Goal: Task Accomplishment & Management: Complete application form

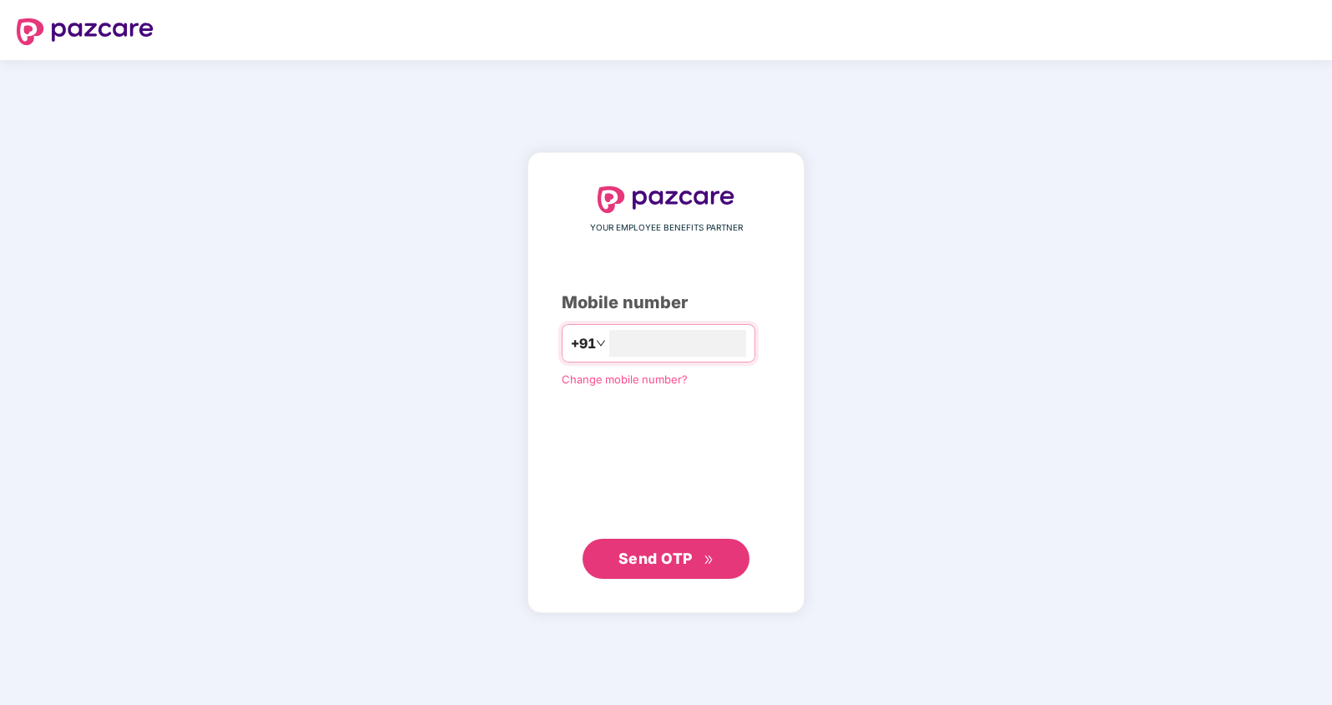
type input "**********"
click at [655, 564] on span "Send OTP" at bounding box center [656, 558] width 74 height 18
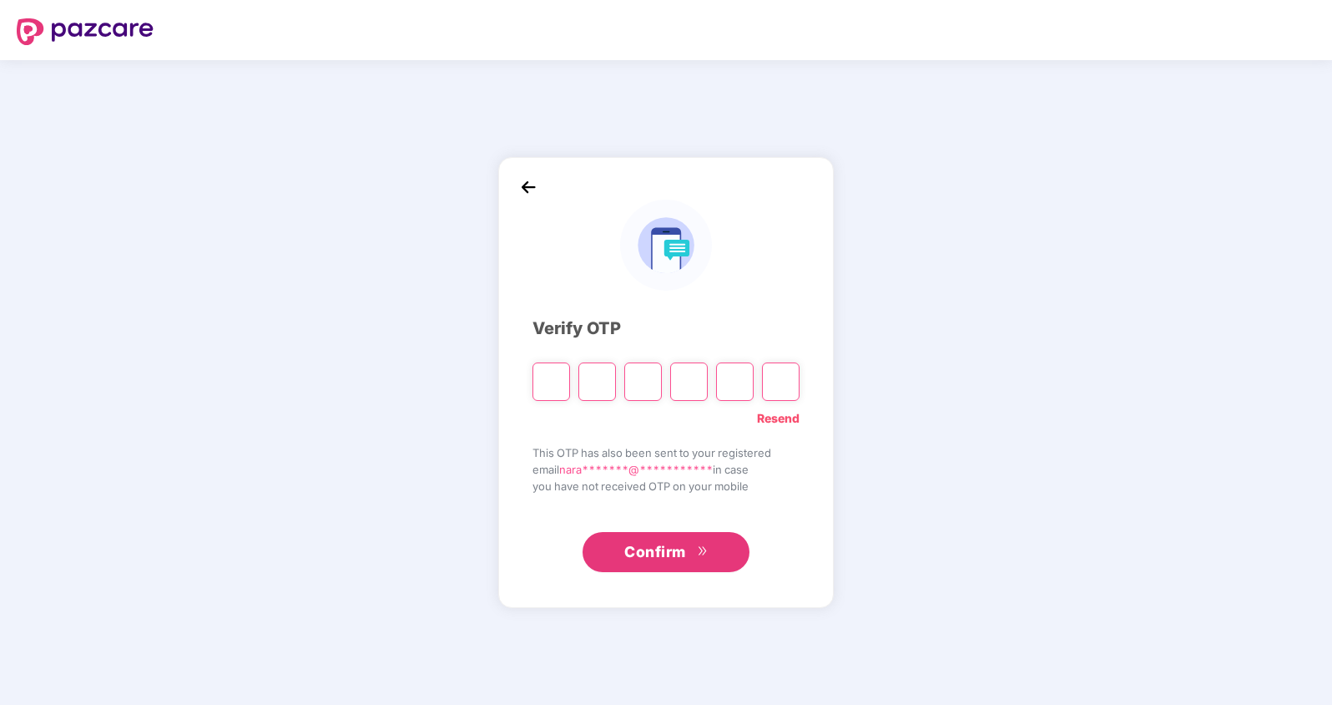
type input "*"
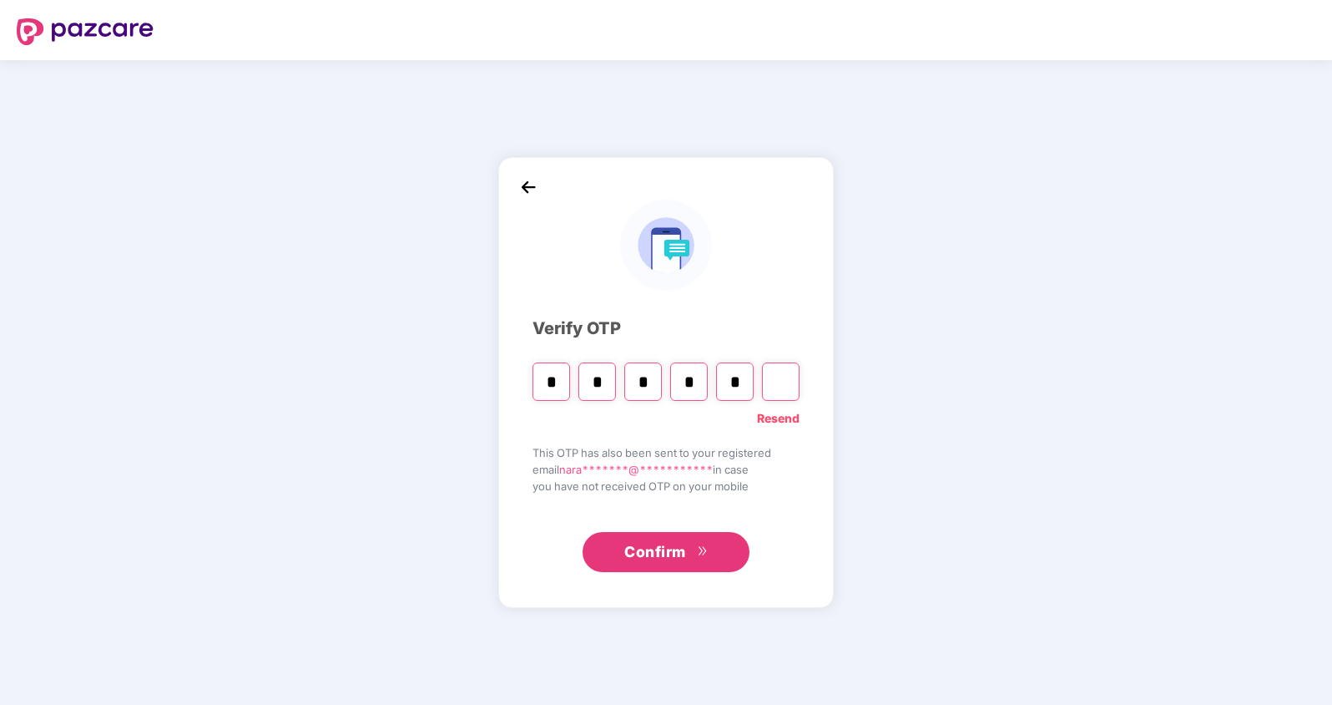
type input "*"
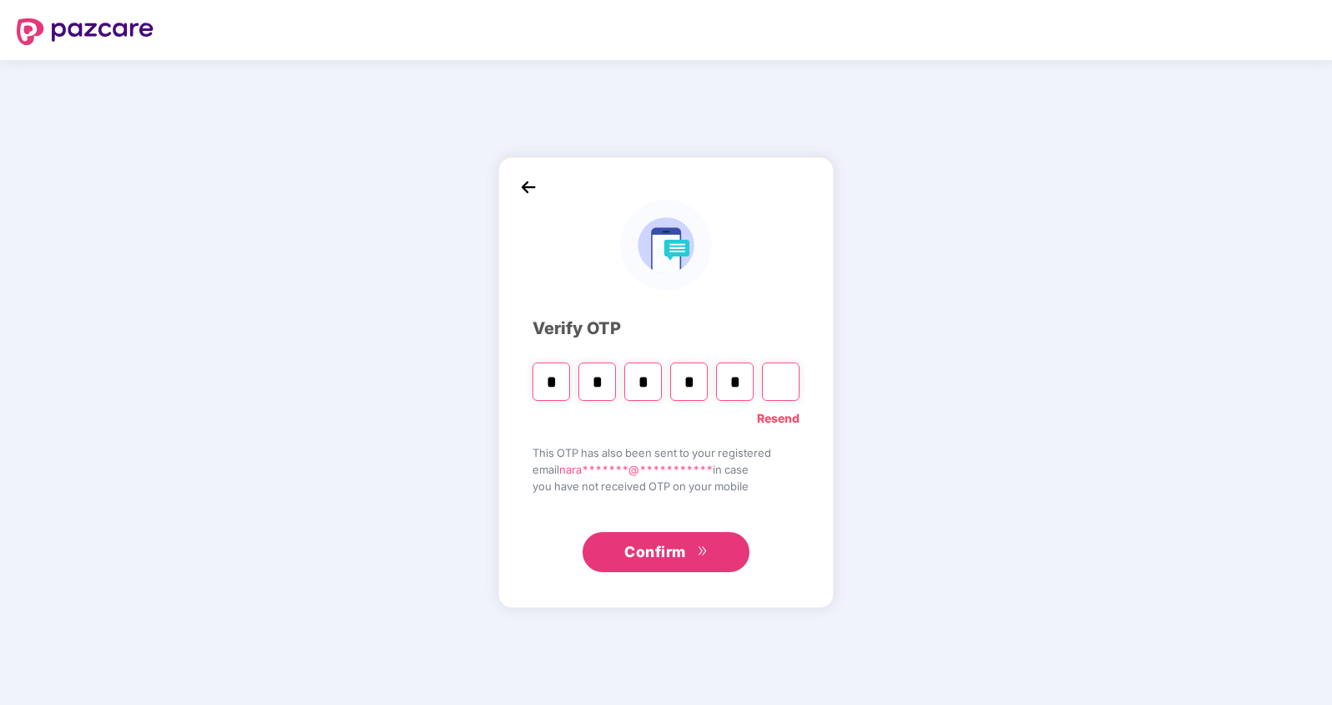
type input "*"
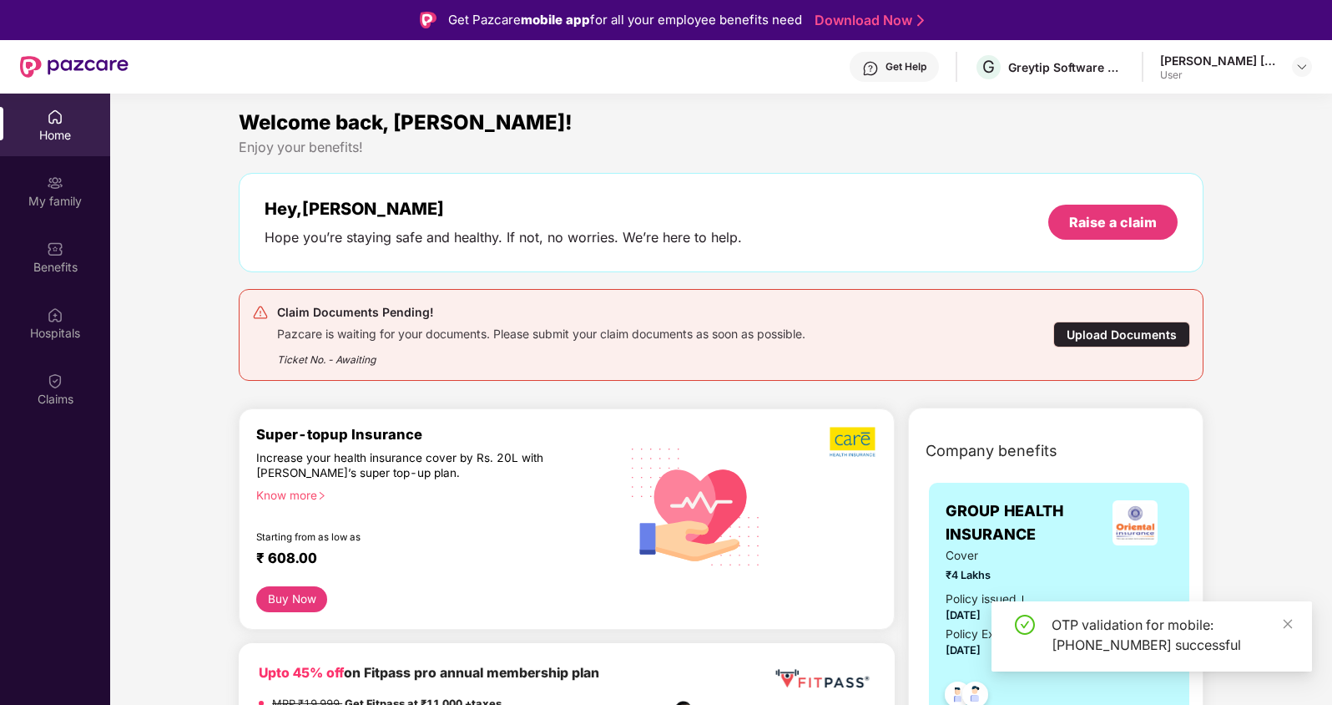
click at [1091, 331] on div "Upload Documents" at bounding box center [1121, 334] width 137 height 26
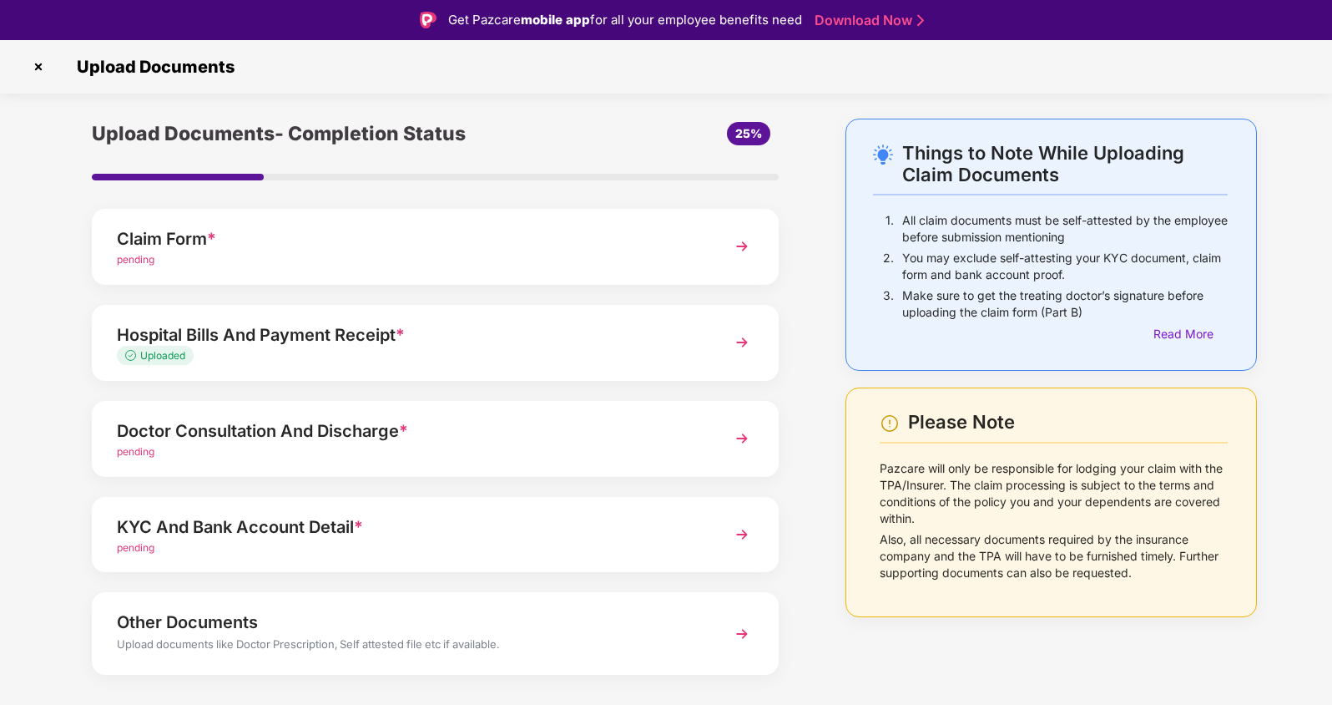
click at [553, 242] on div "Claim Form *" at bounding box center [409, 238] width 584 height 27
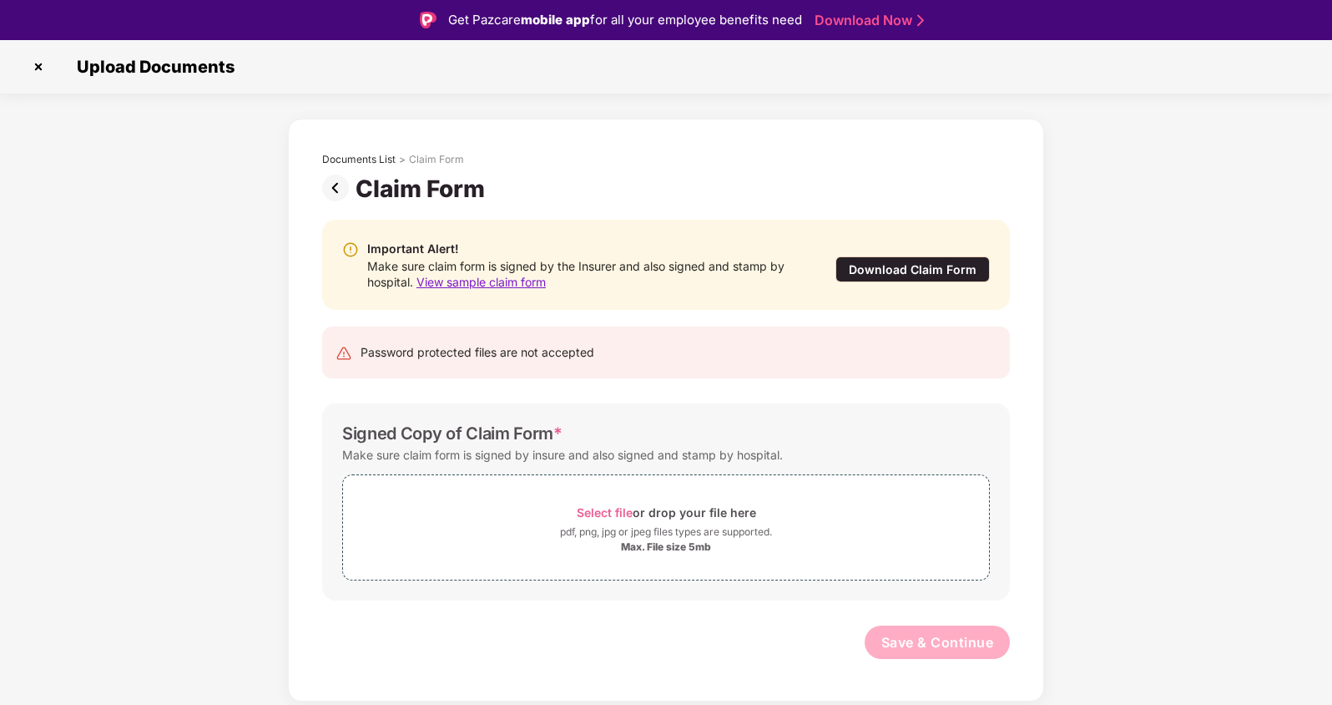
click at [500, 279] on span "View sample claim form" at bounding box center [481, 282] width 129 height 14
click at [599, 508] on span "Select file" at bounding box center [605, 512] width 56 height 14
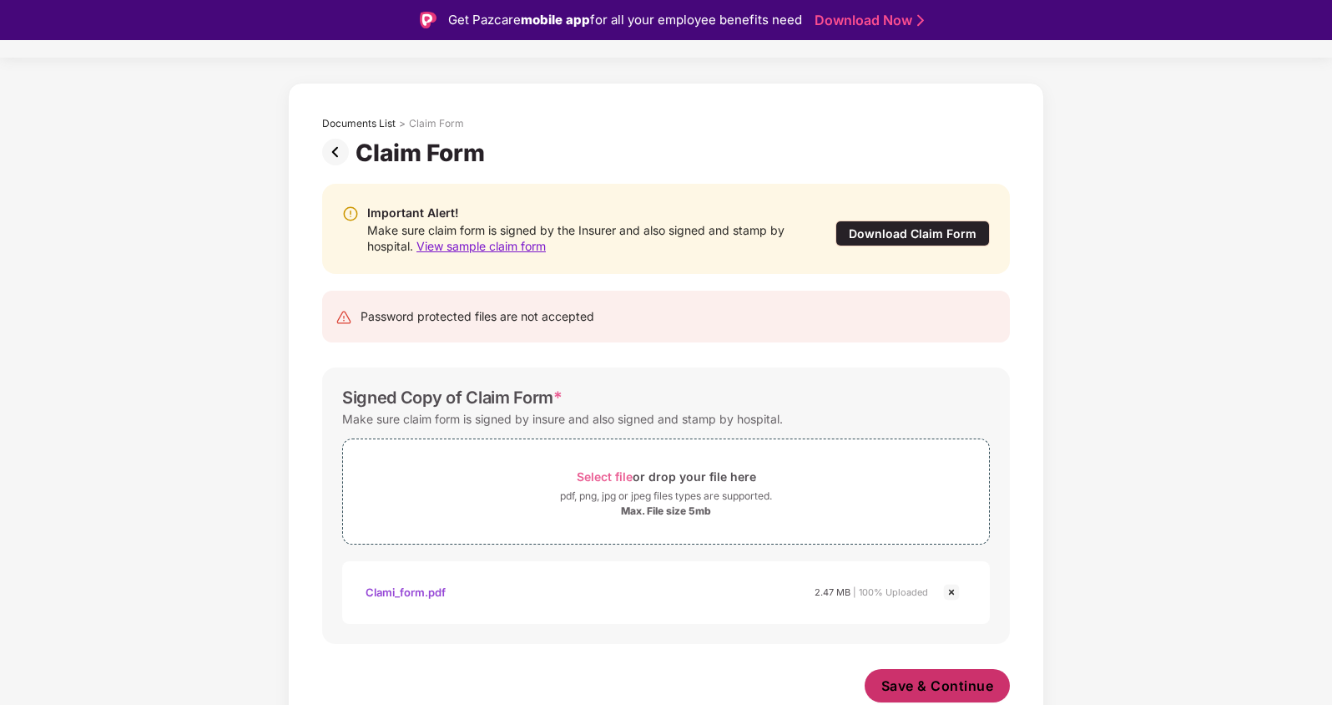
scroll to position [36, 0]
click at [927, 692] on span "Save & Continue" at bounding box center [938, 685] width 113 height 18
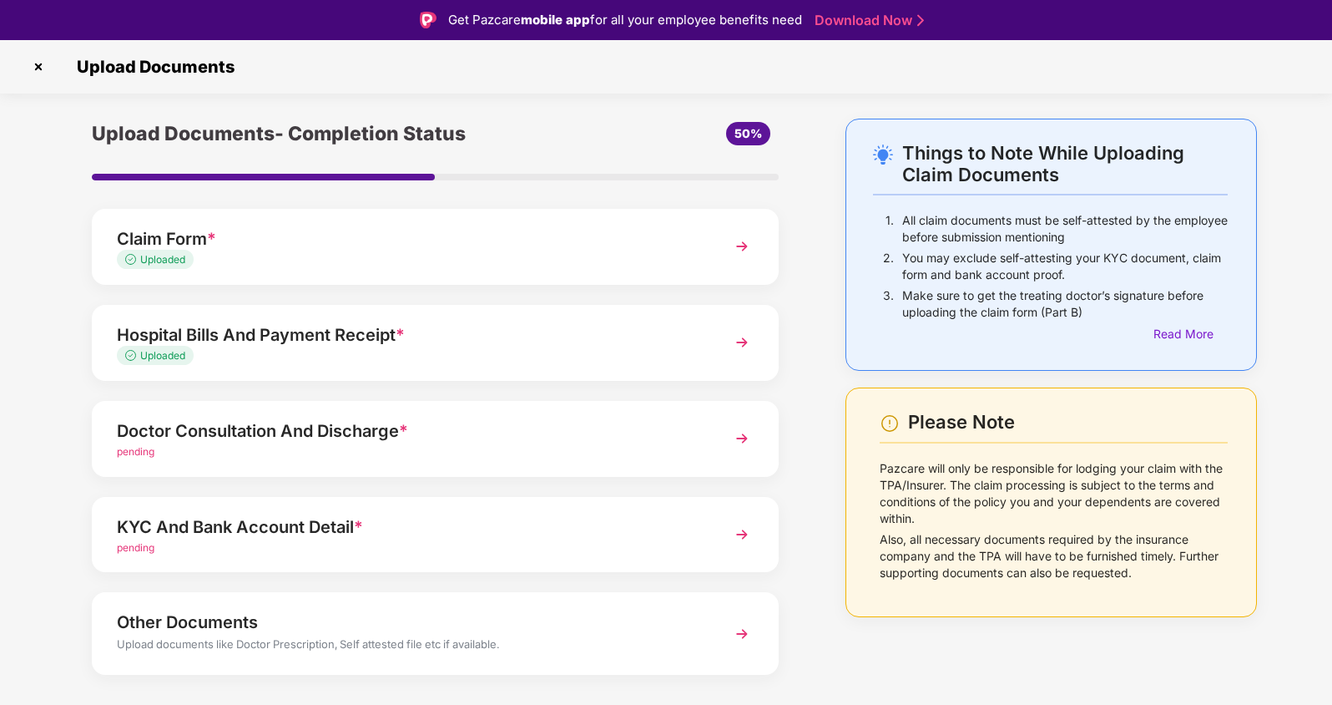
click at [563, 432] on div "Doctor Consultation And Discharge *" at bounding box center [409, 430] width 584 height 27
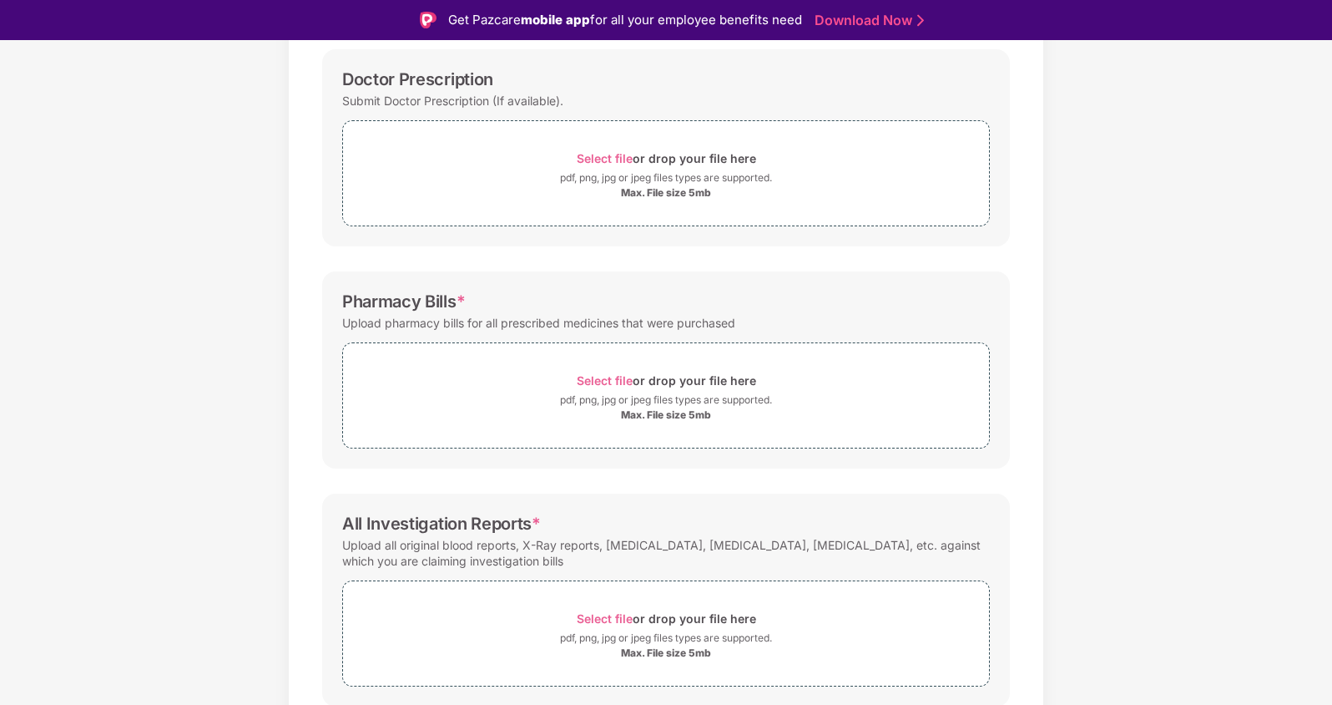
scroll to position [263, 0]
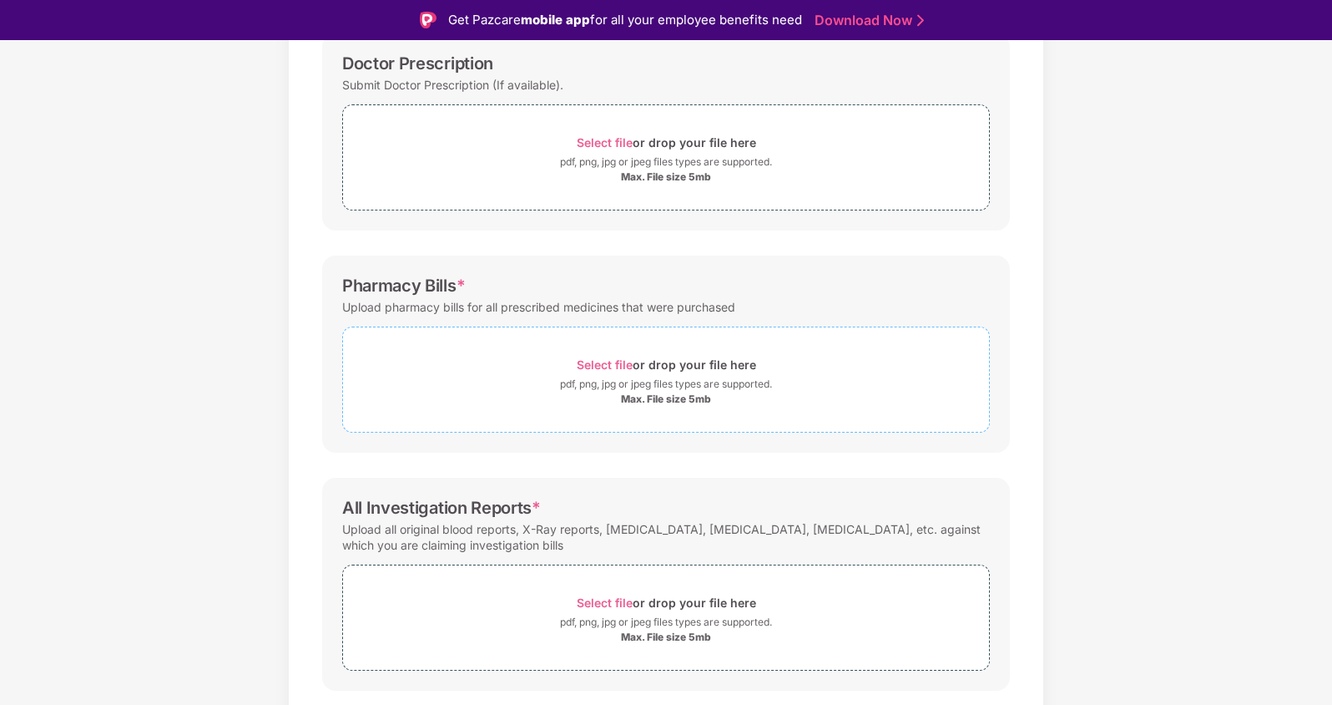
click at [624, 361] on span "Select file" at bounding box center [605, 364] width 56 height 14
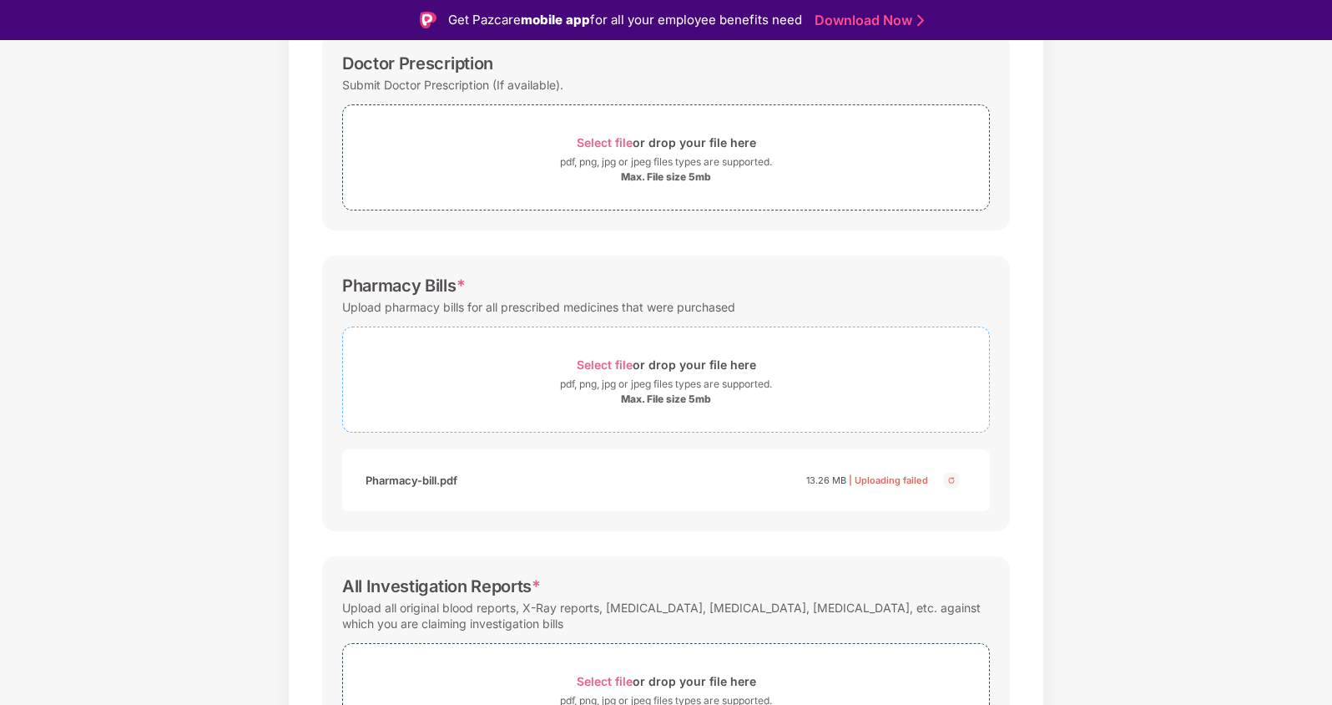
click at [635, 379] on div "pdf, png, jpg or jpeg files types are supported." at bounding box center [666, 384] width 212 height 17
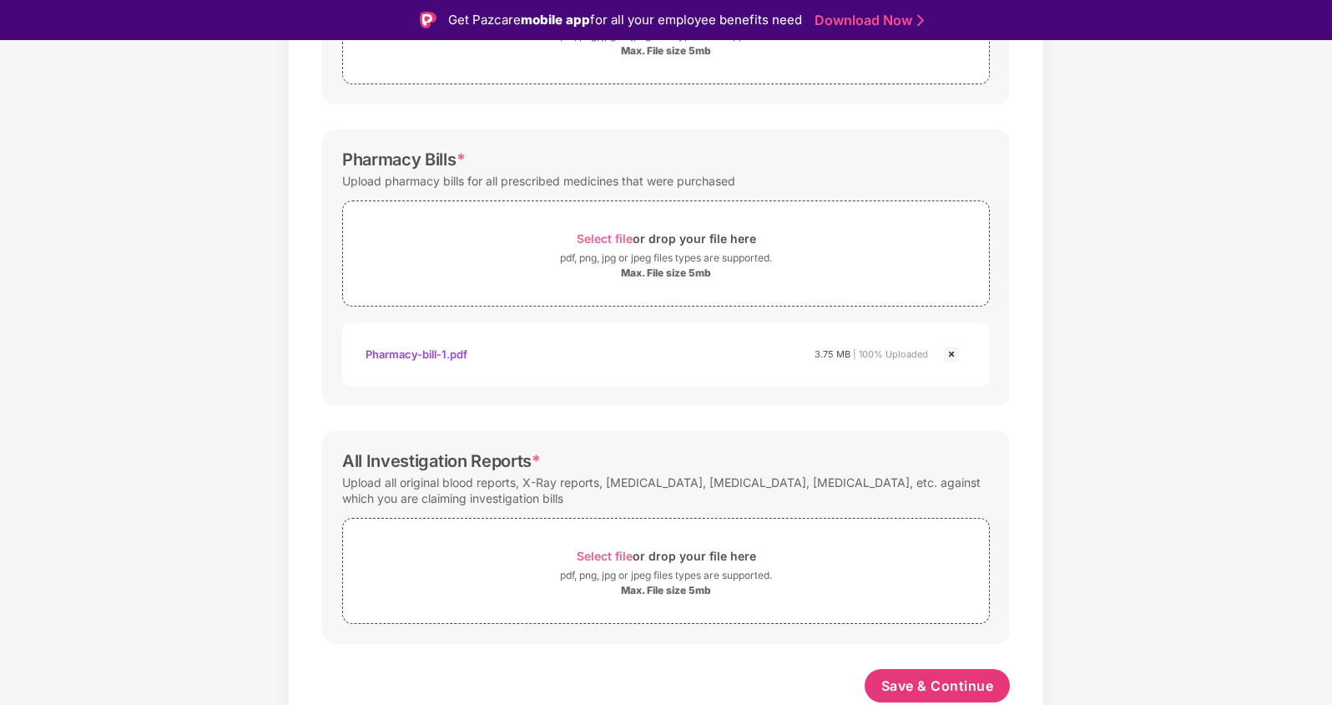
scroll to position [40, 0]
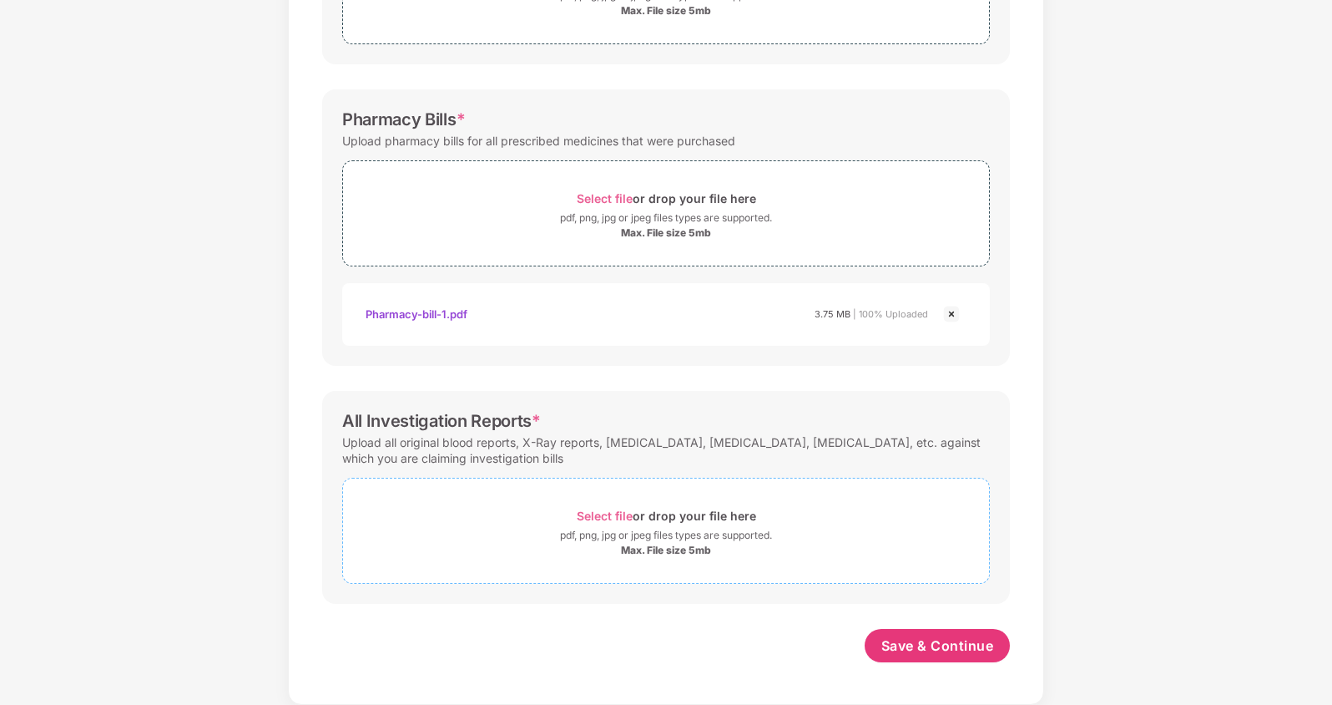
click at [601, 513] on span "Select file" at bounding box center [605, 515] width 56 height 14
click at [588, 512] on span "Select file" at bounding box center [605, 515] width 56 height 14
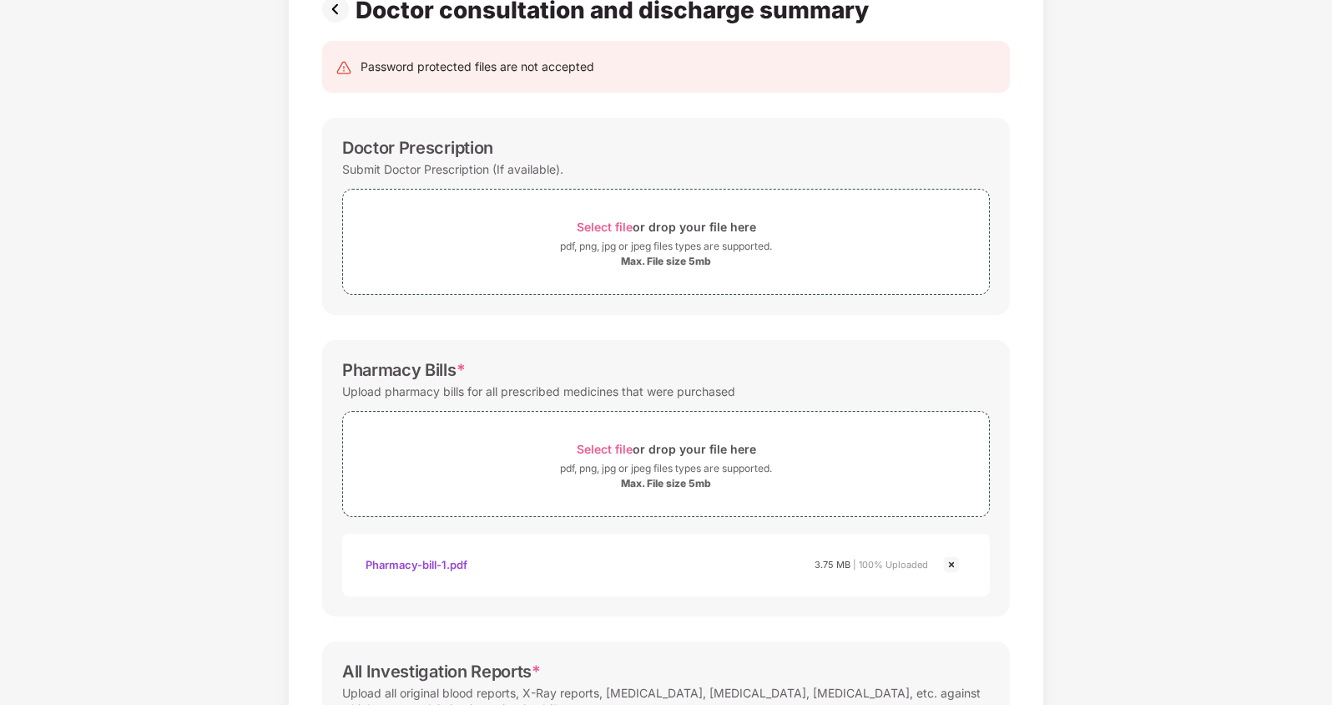
scroll to position [468, 0]
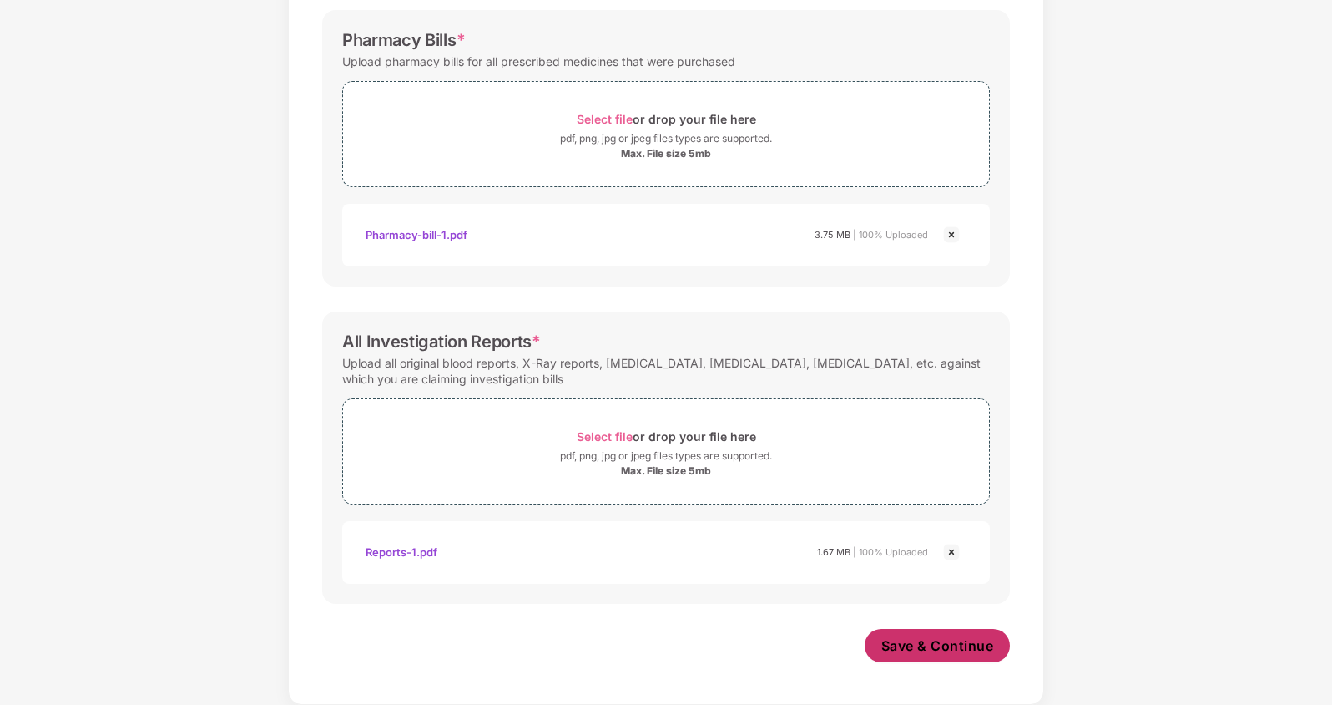
click at [926, 646] on span "Save & Continue" at bounding box center [938, 645] width 113 height 18
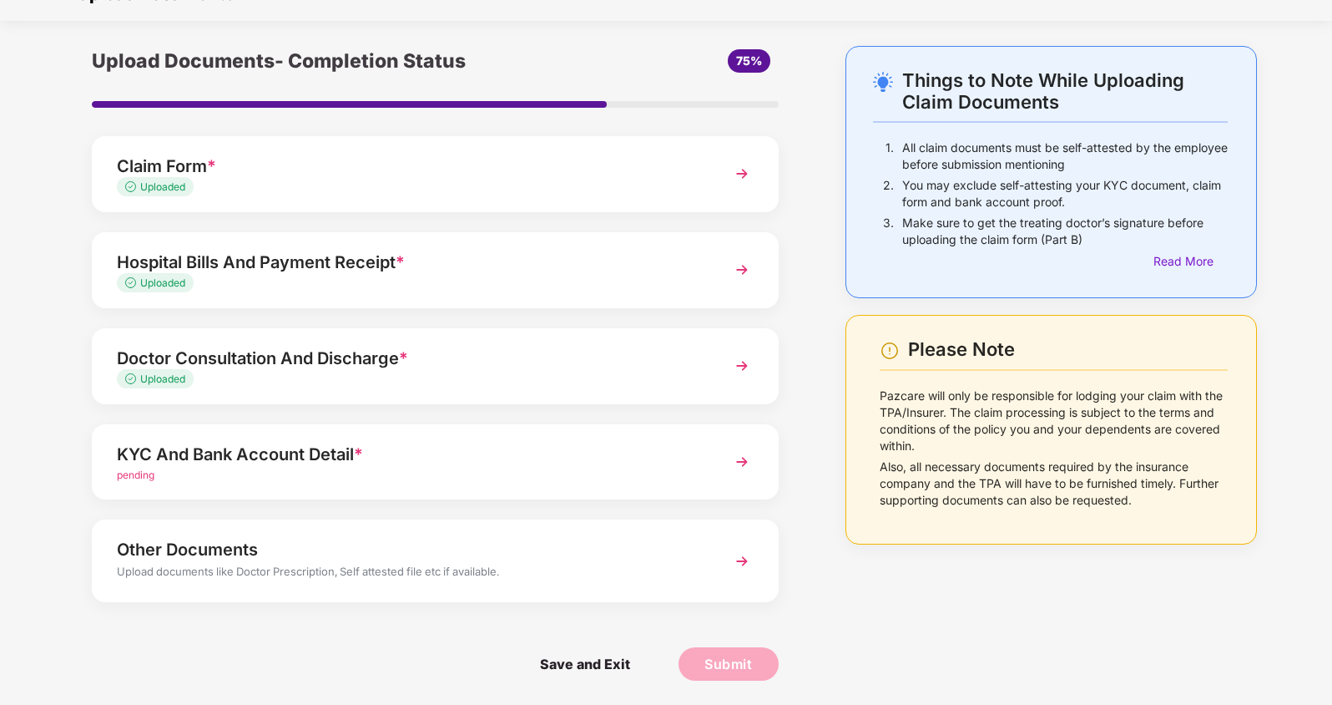
scroll to position [33, 0]
click at [502, 440] on div "KYC And Bank Account Detail *" at bounding box center [409, 453] width 584 height 27
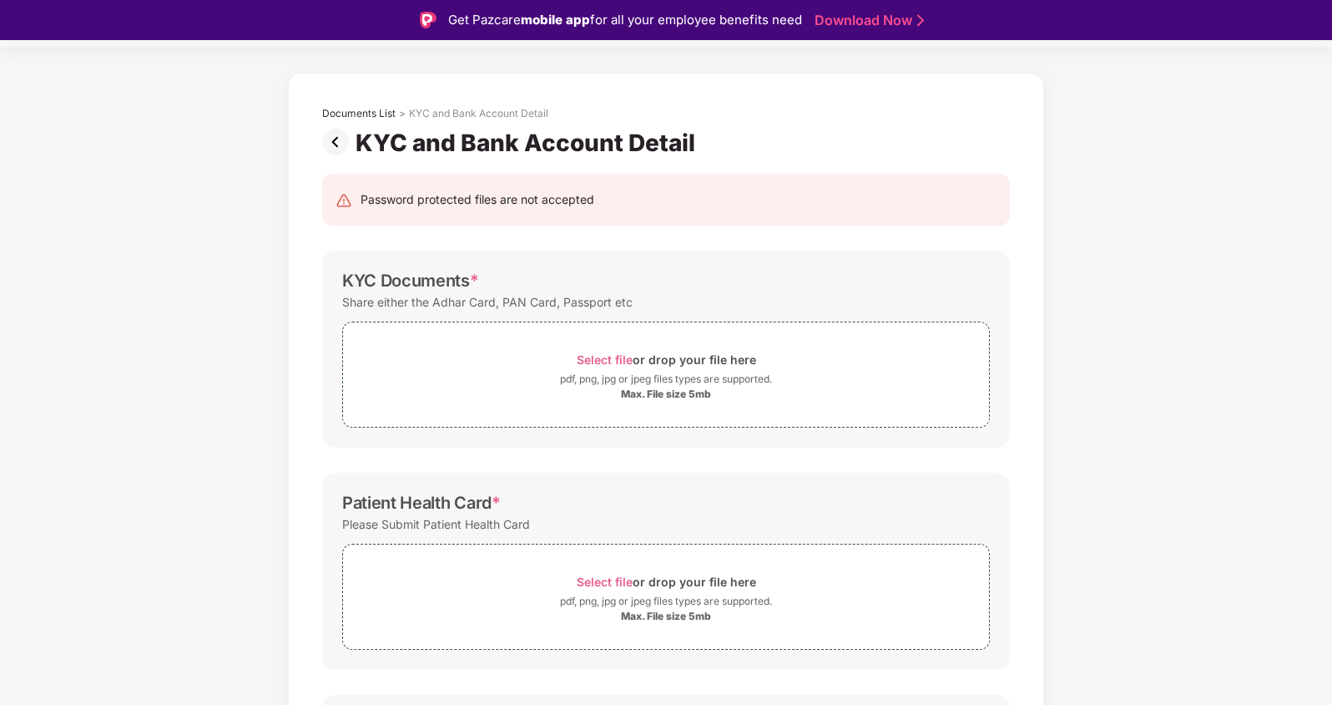
scroll to position [47, 0]
click at [610, 355] on span "Select file" at bounding box center [605, 358] width 56 height 14
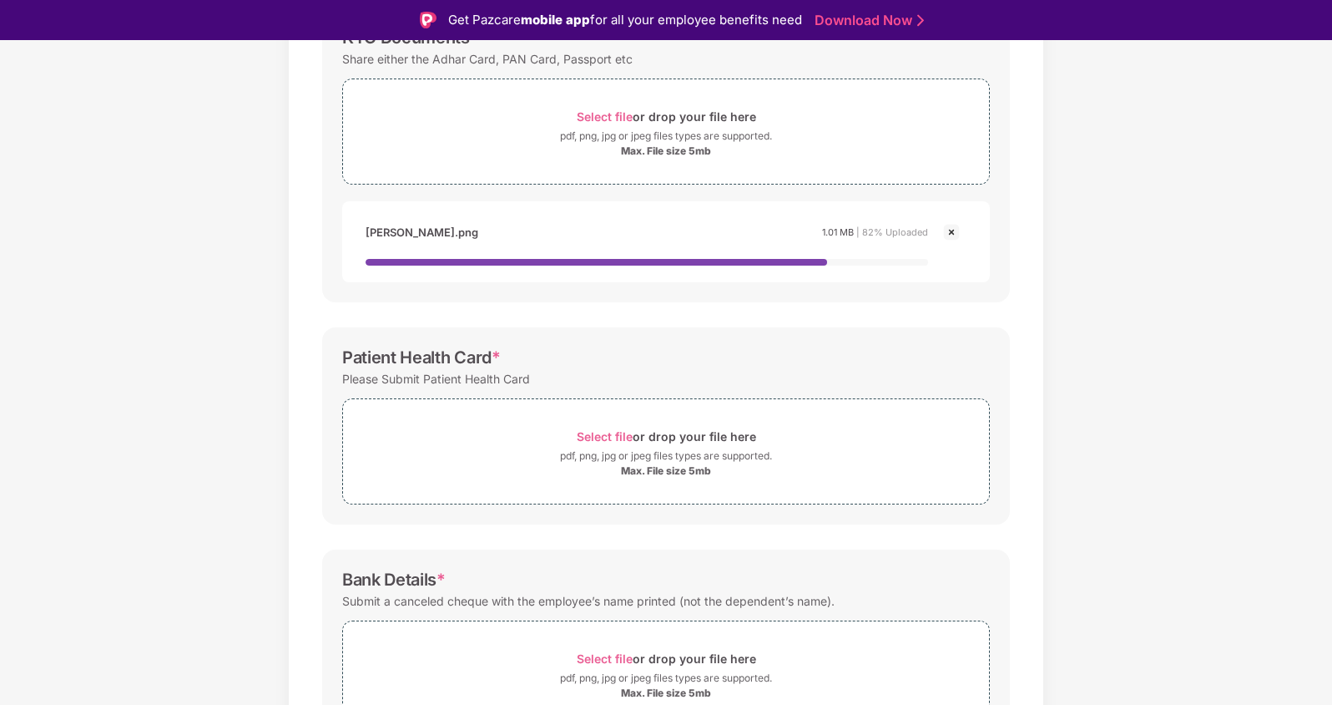
scroll to position [290, 0]
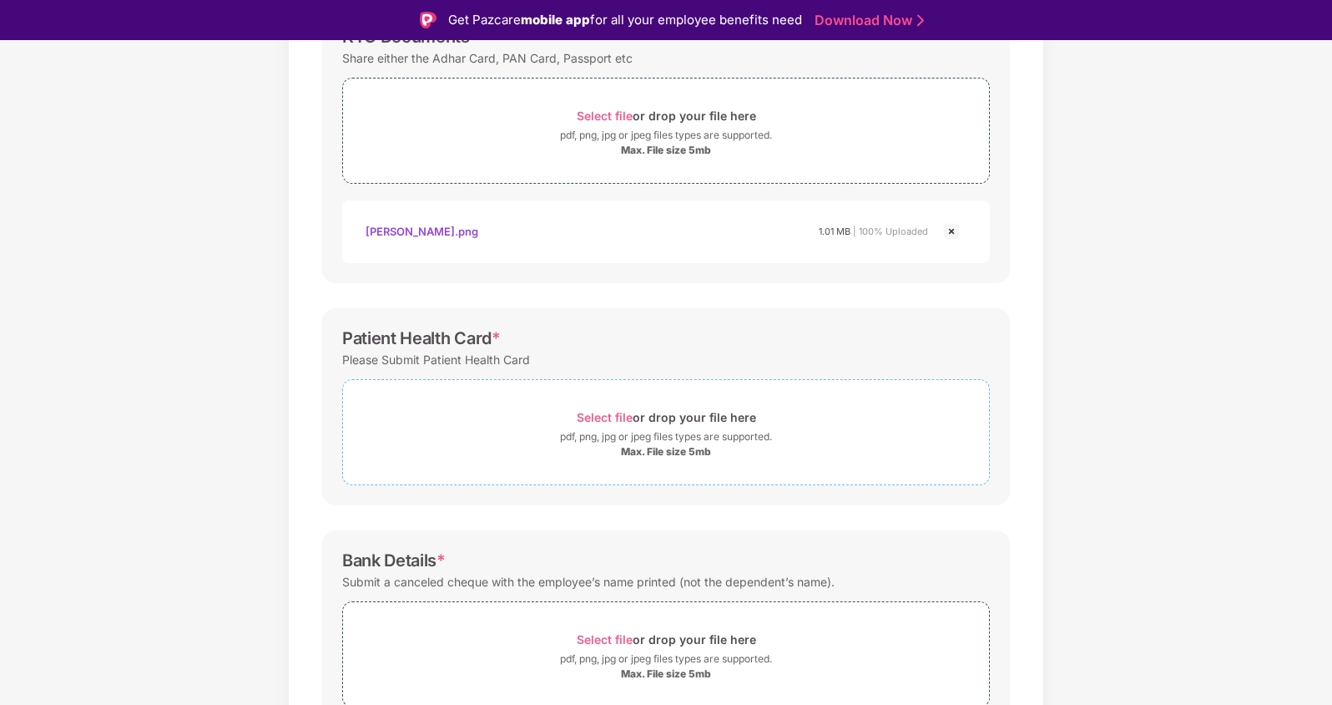
click at [604, 412] on span "Select file" at bounding box center [605, 417] width 56 height 14
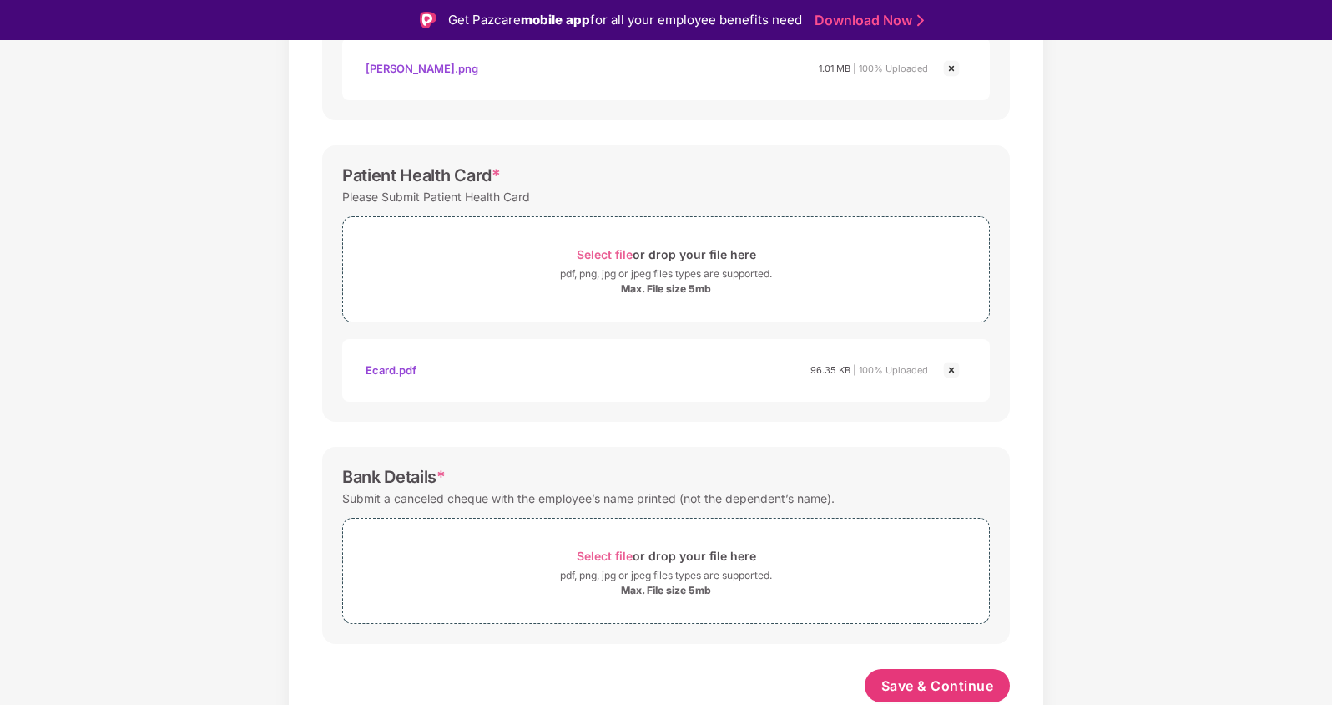
scroll to position [40, 0]
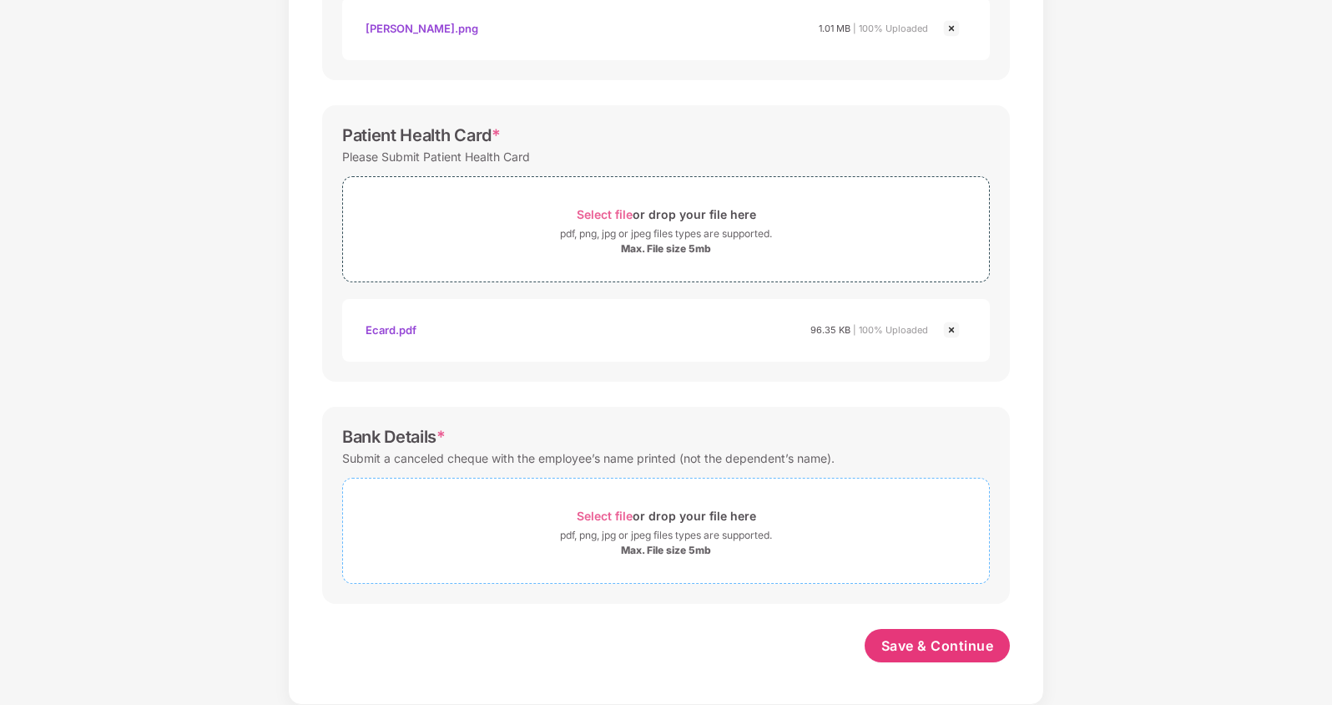
click at [631, 513] on span "Select file" at bounding box center [605, 515] width 56 height 14
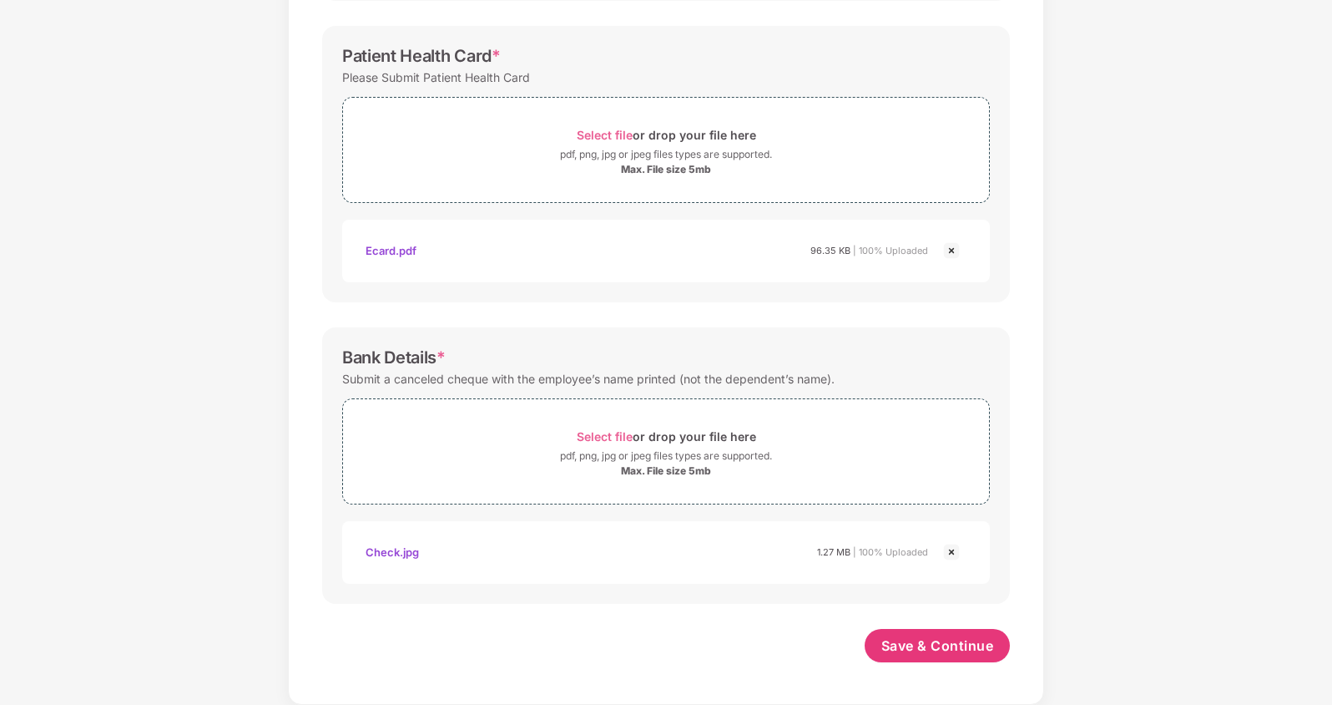
scroll to position [532, 0]
click at [922, 644] on span "Save & Continue" at bounding box center [938, 645] width 113 height 18
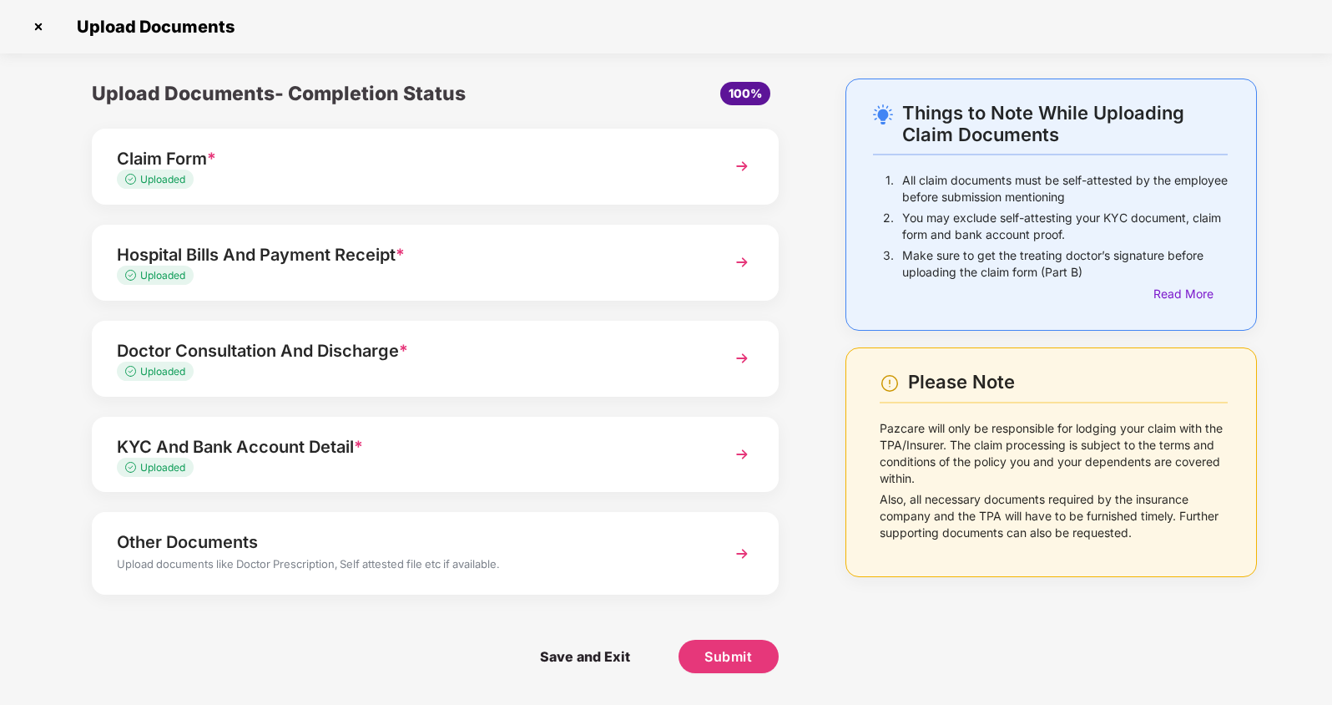
click at [589, 566] on div "Upload documents like Doctor Prescription, Self attested file etc if available." at bounding box center [409, 566] width 584 height 22
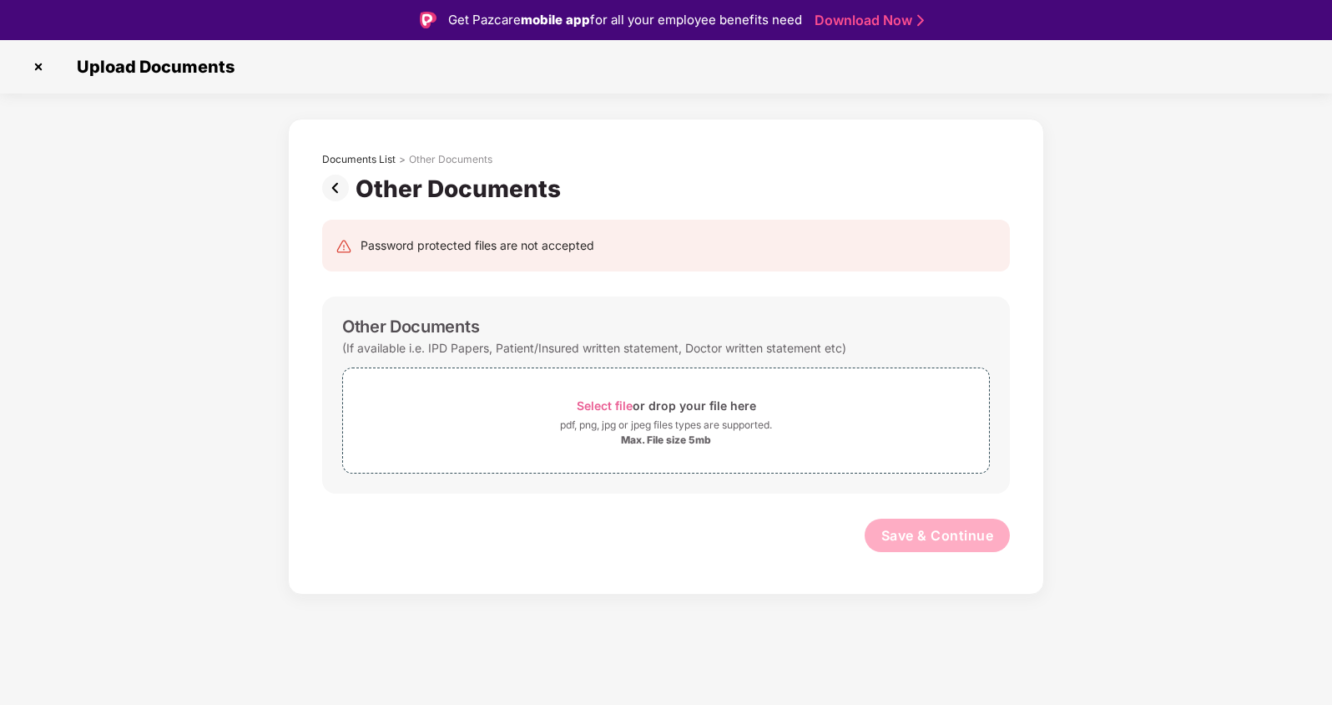
click at [343, 191] on img at bounding box center [338, 187] width 33 height 27
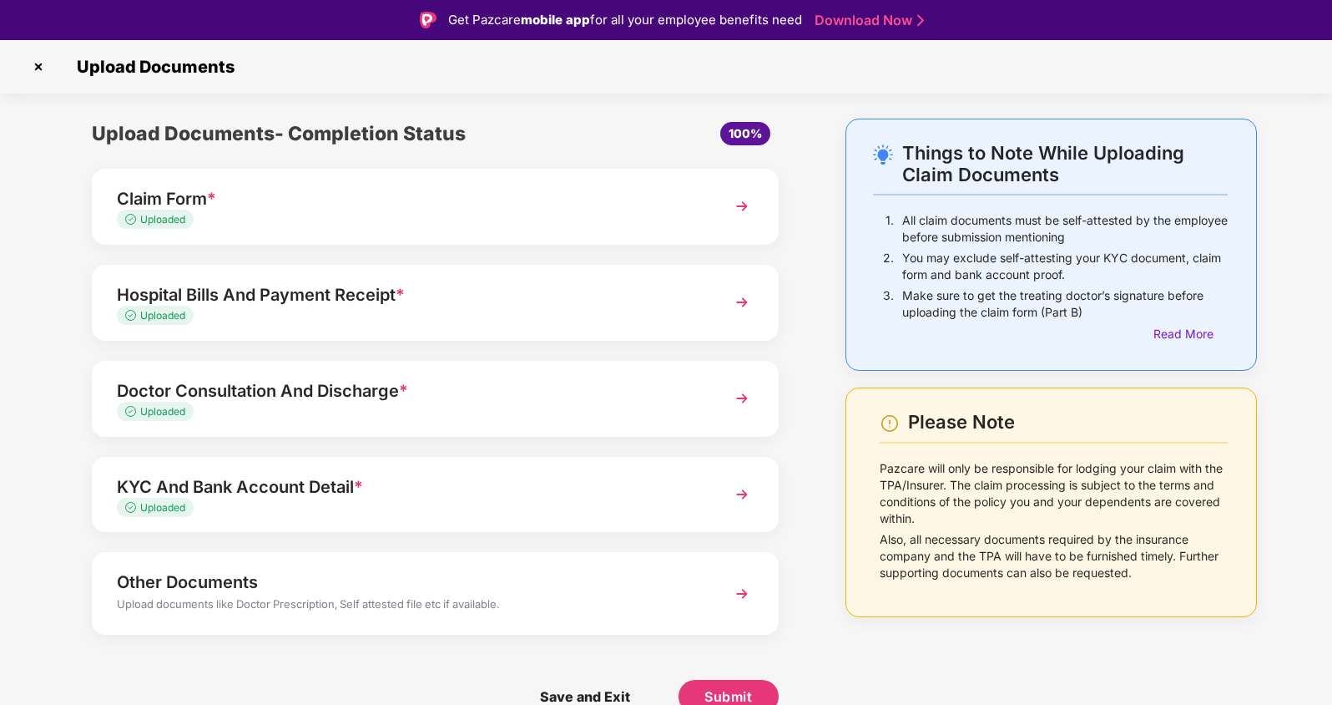
click at [467, 286] on div "Hospital Bills And Payment Receipt *" at bounding box center [409, 294] width 584 height 27
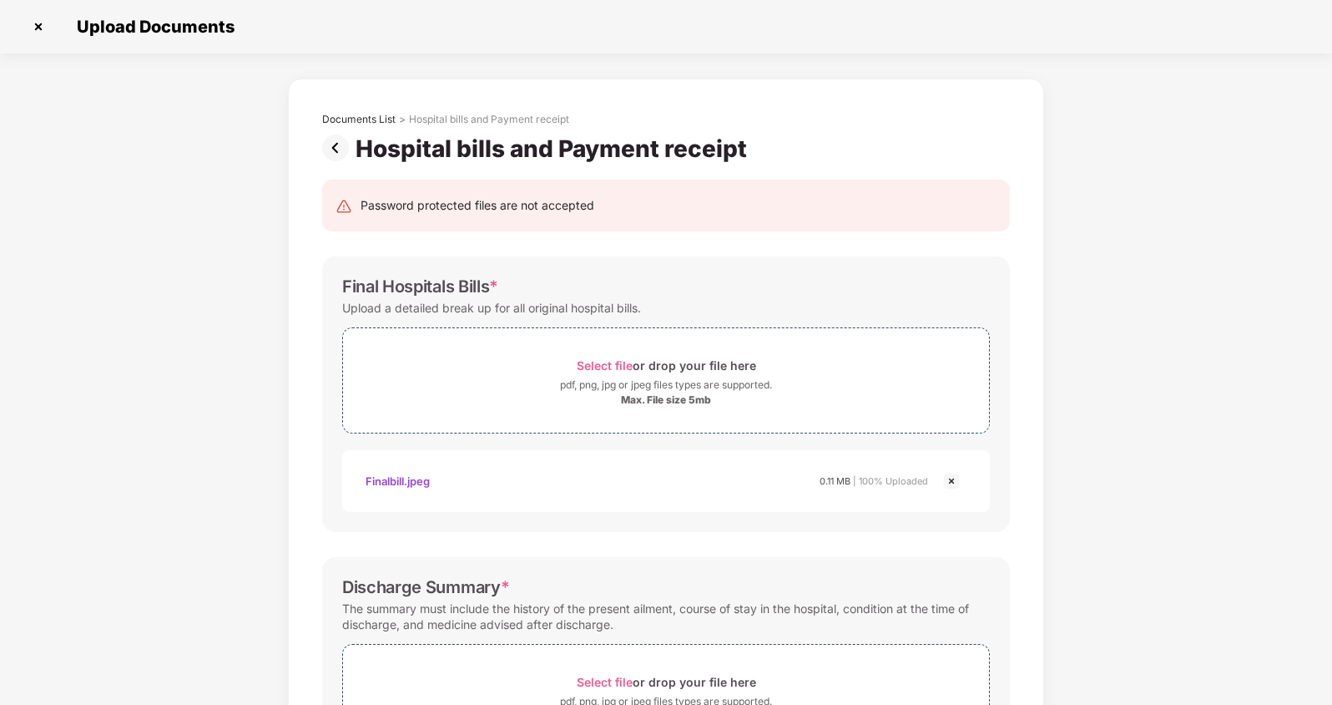
click at [35, 19] on img at bounding box center [38, 26] width 27 height 27
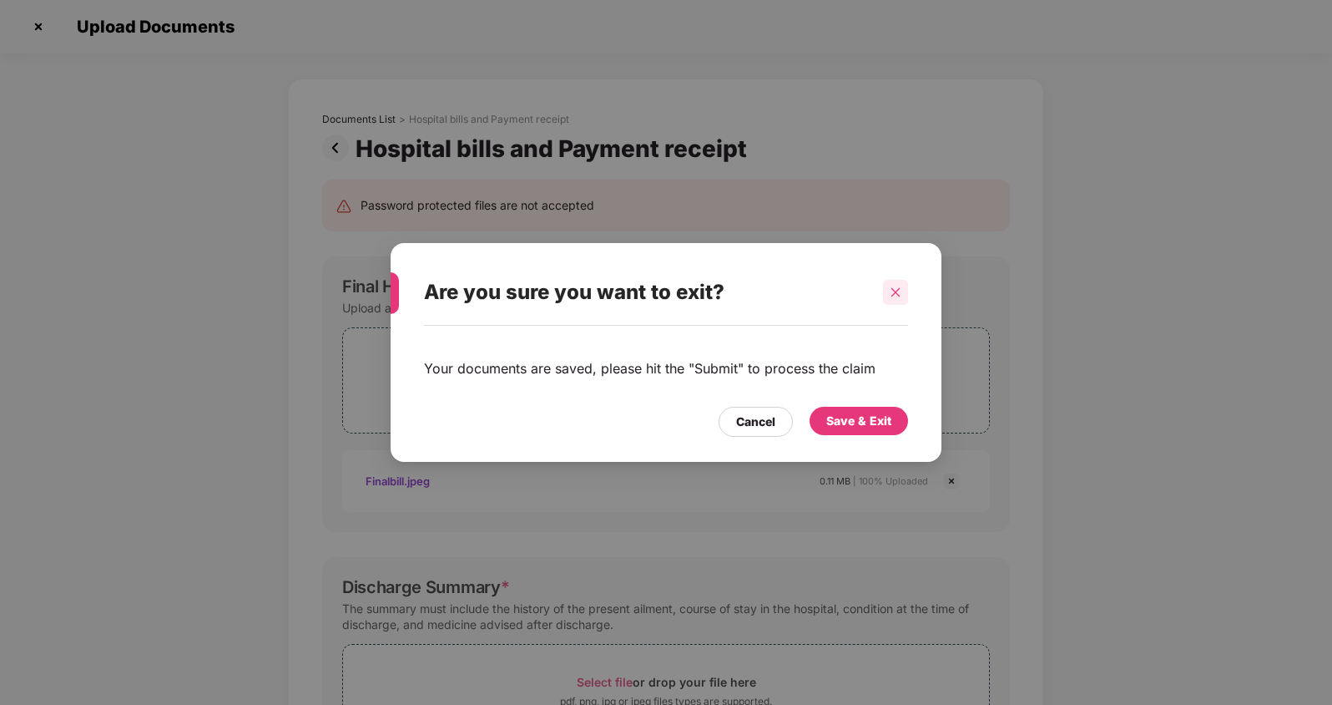
click at [892, 290] on icon "close" at bounding box center [896, 292] width 12 height 12
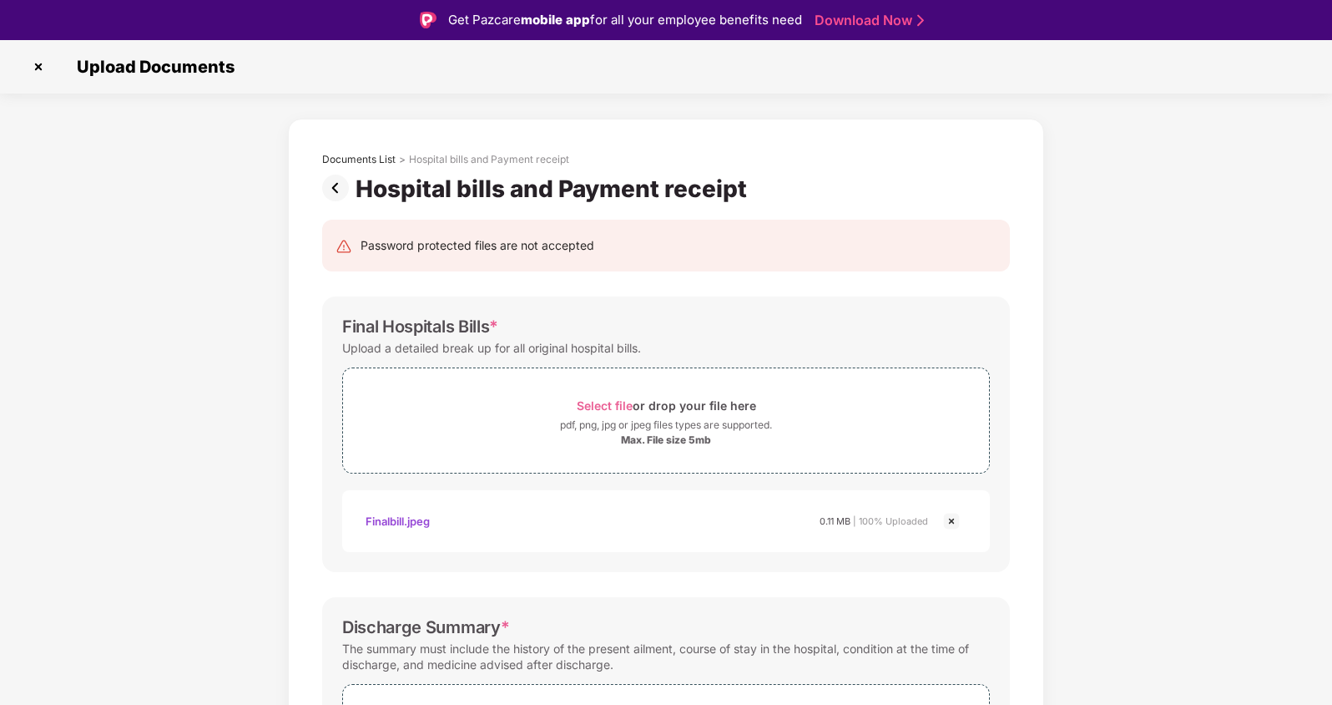
click at [344, 183] on img at bounding box center [338, 187] width 33 height 27
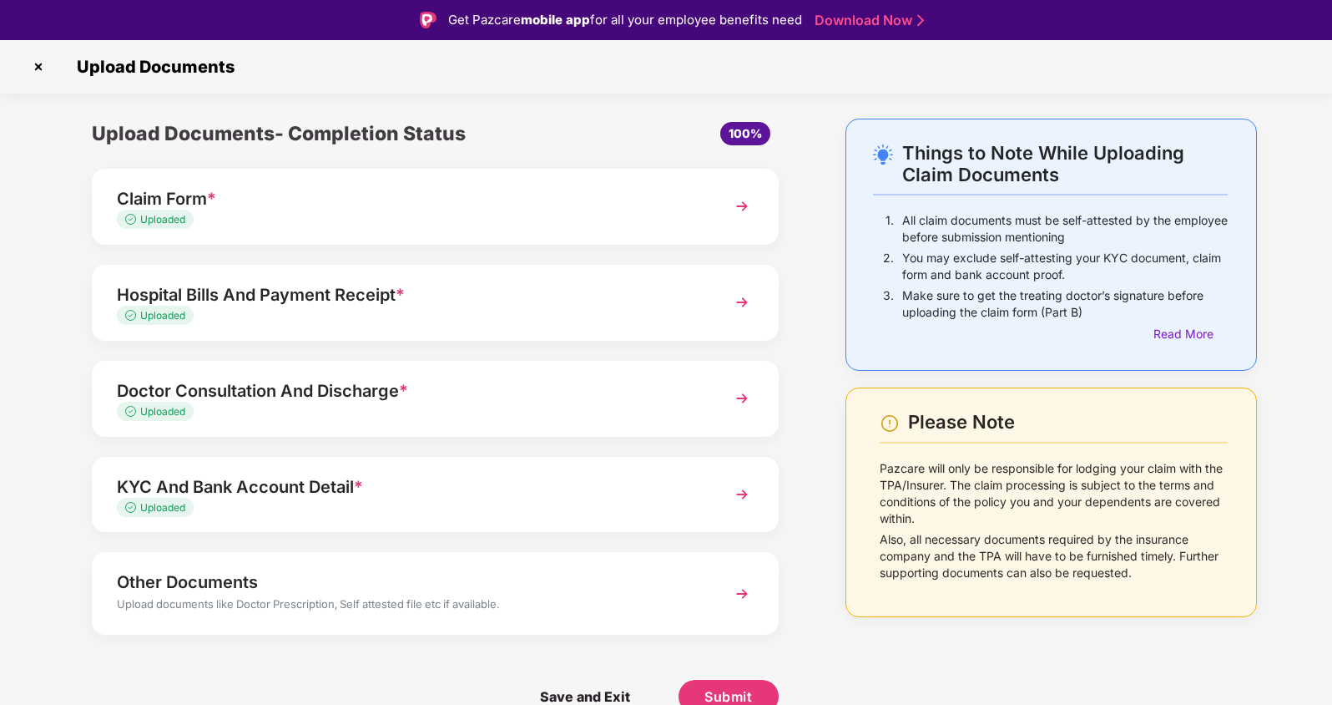
scroll to position [40, 0]
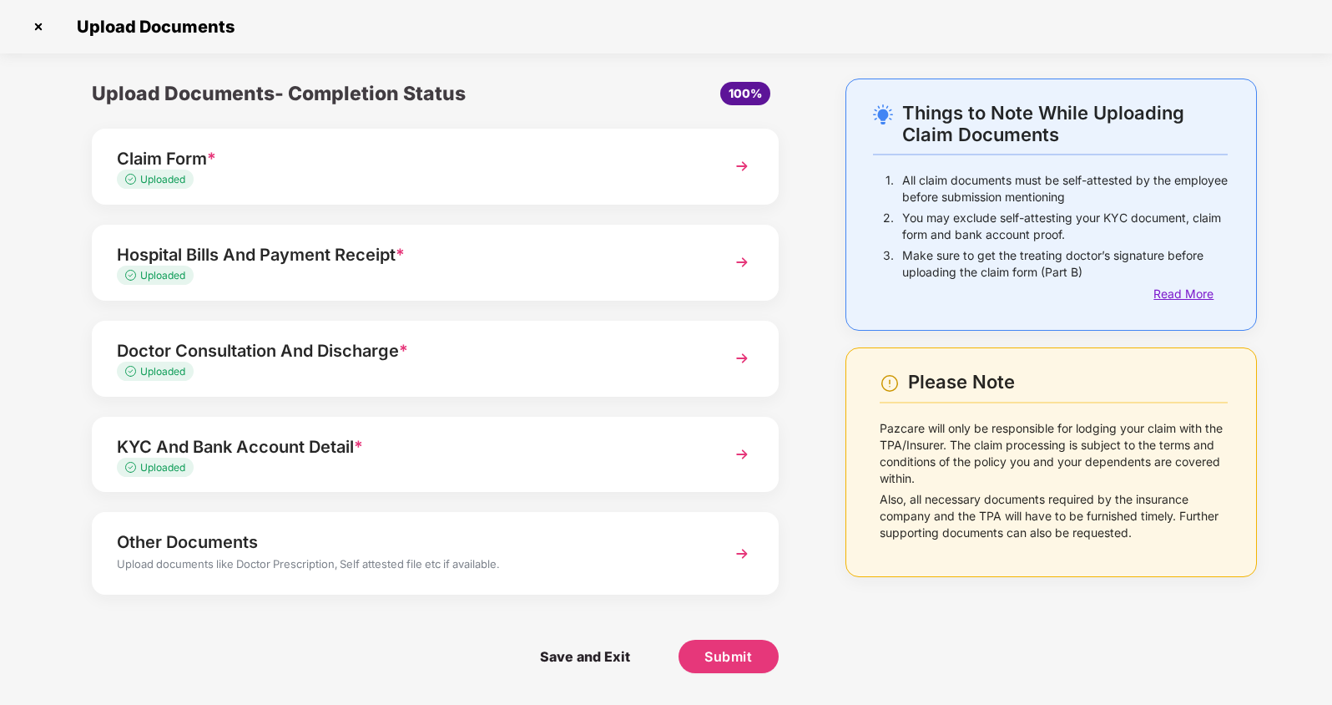
click at [1195, 290] on div "Read More" at bounding box center [1191, 294] width 74 height 18
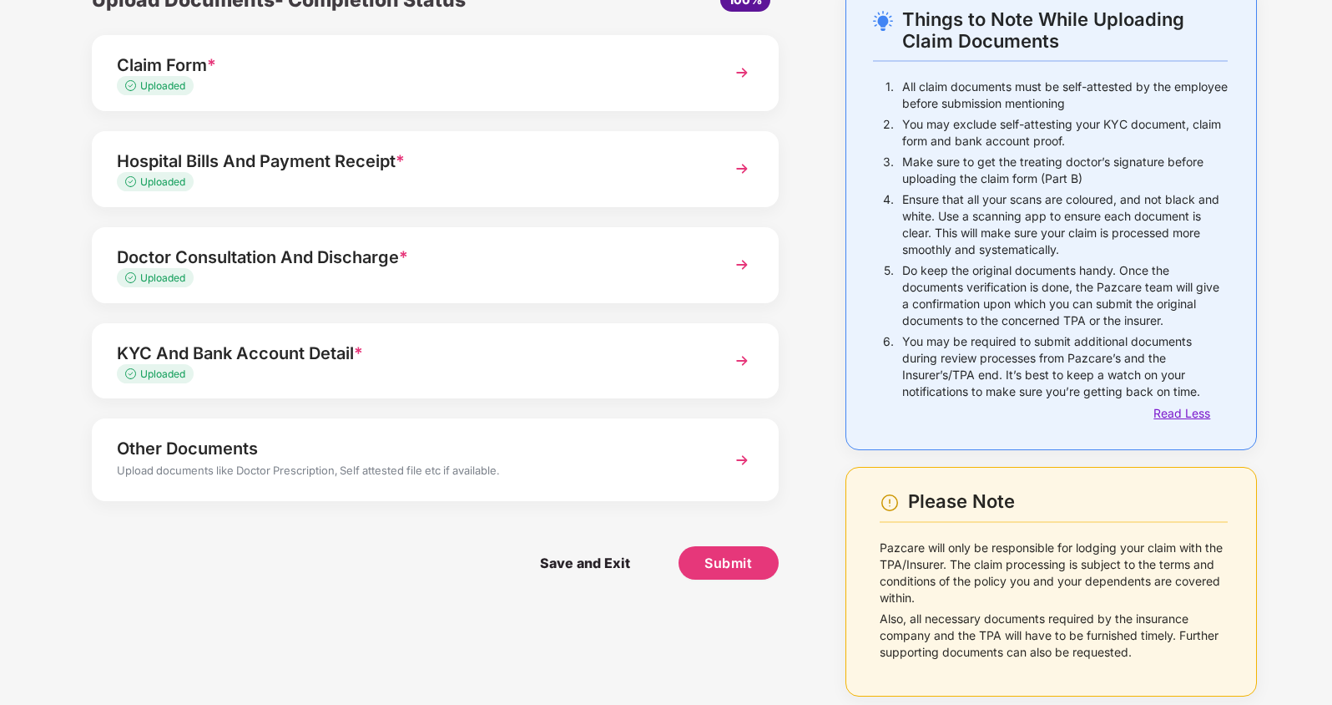
scroll to position [100, 0]
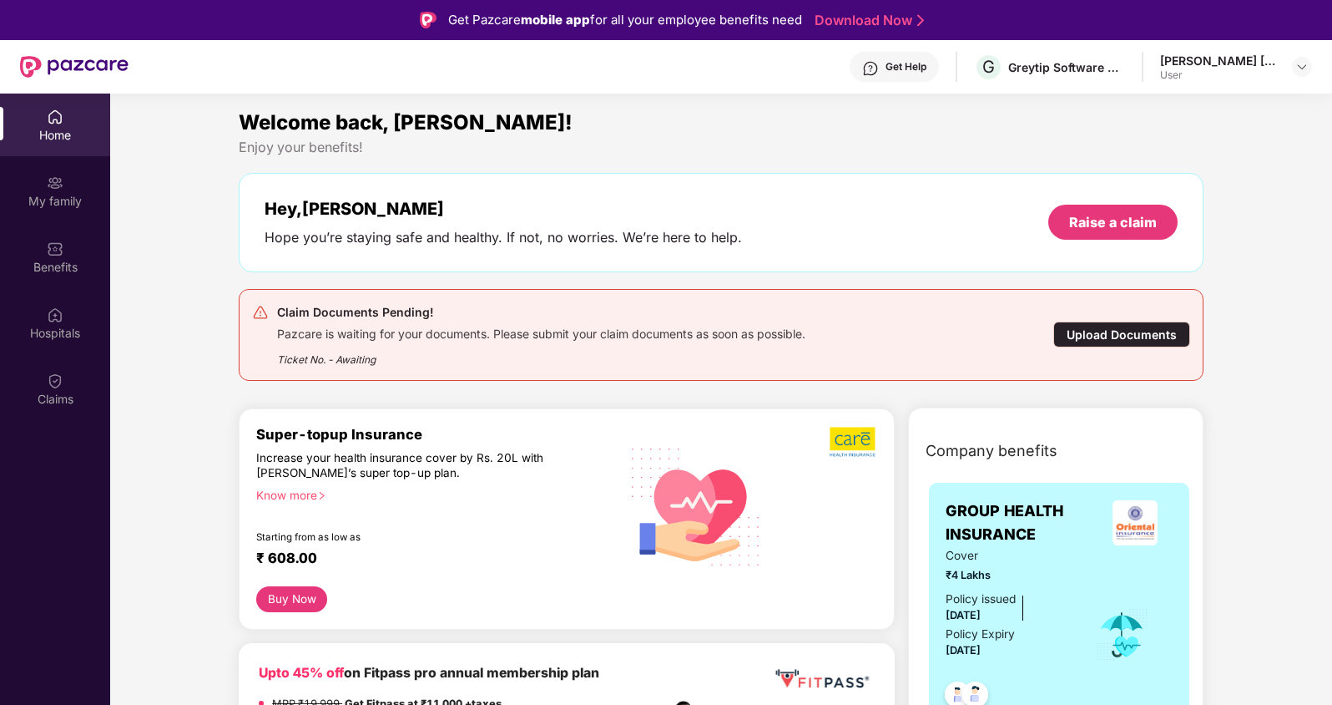
click at [1114, 336] on div "Upload Documents" at bounding box center [1121, 334] width 137 height 26
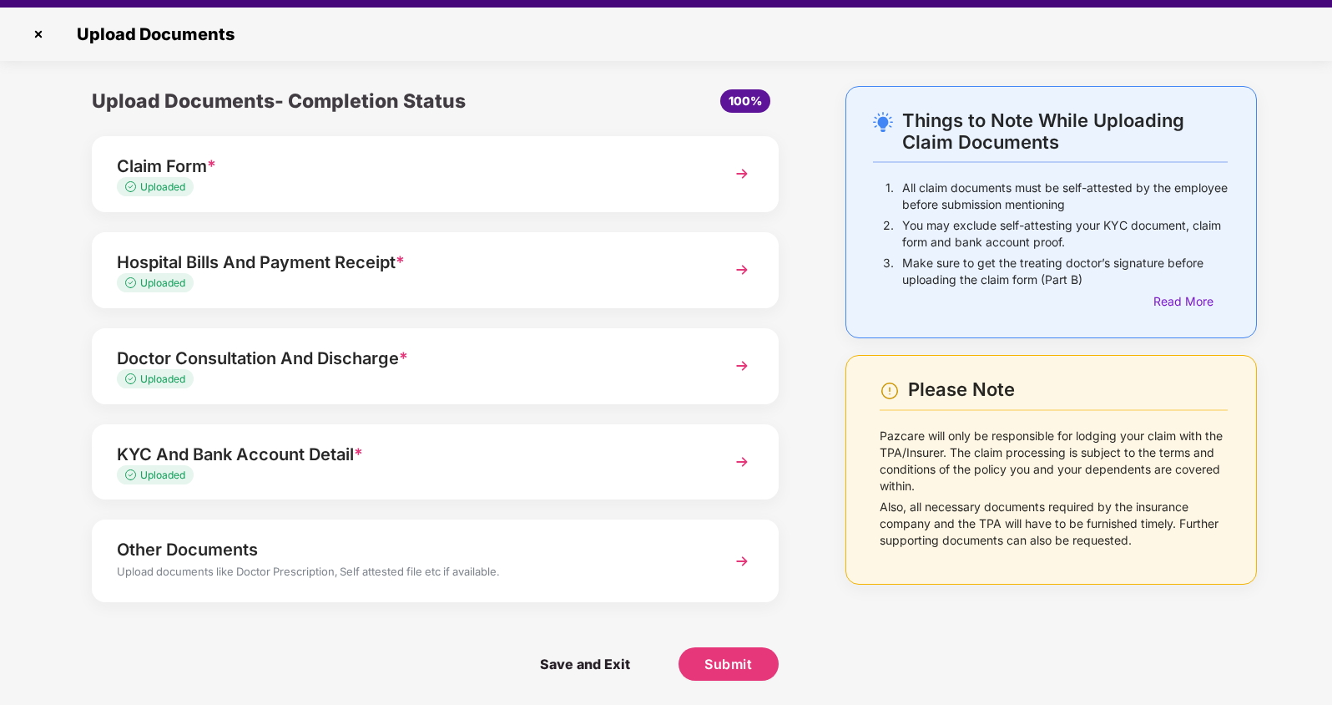
scroll to position [40, 0]
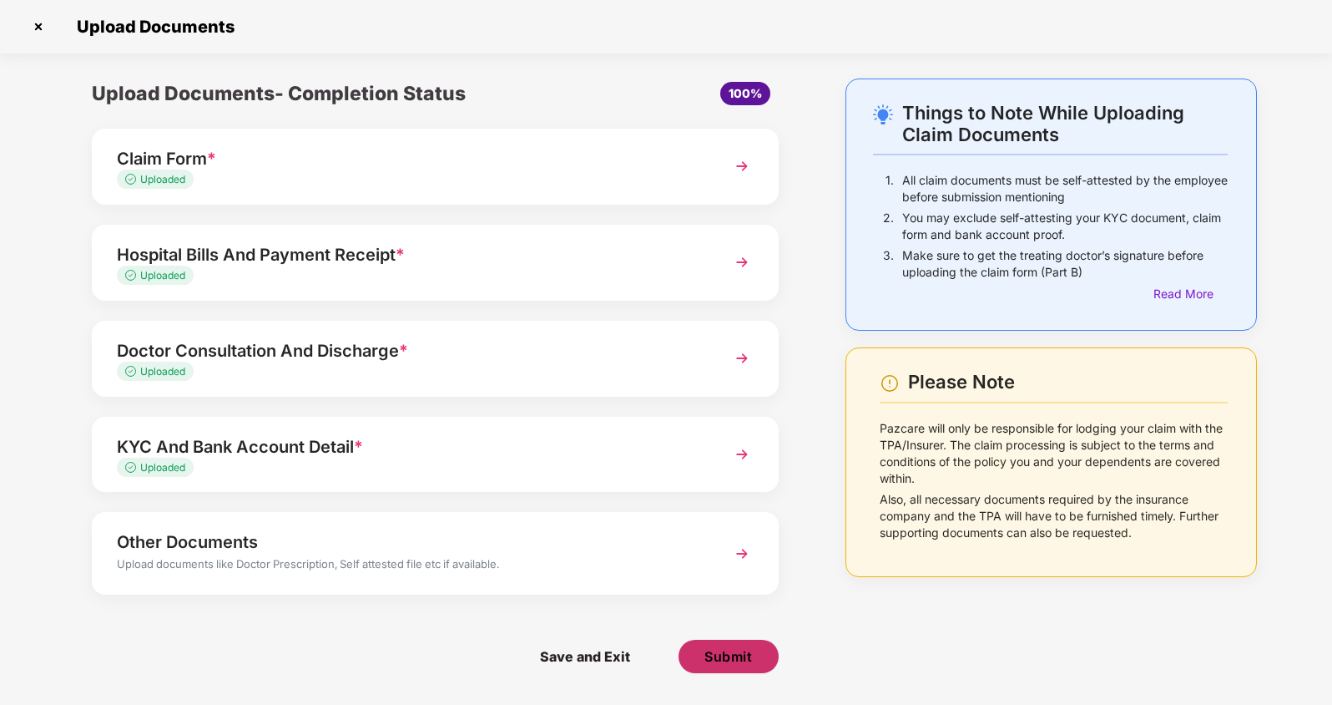
click at [710, 652] on span "Submit" at bounding box center [729, 656] width 48 height 18
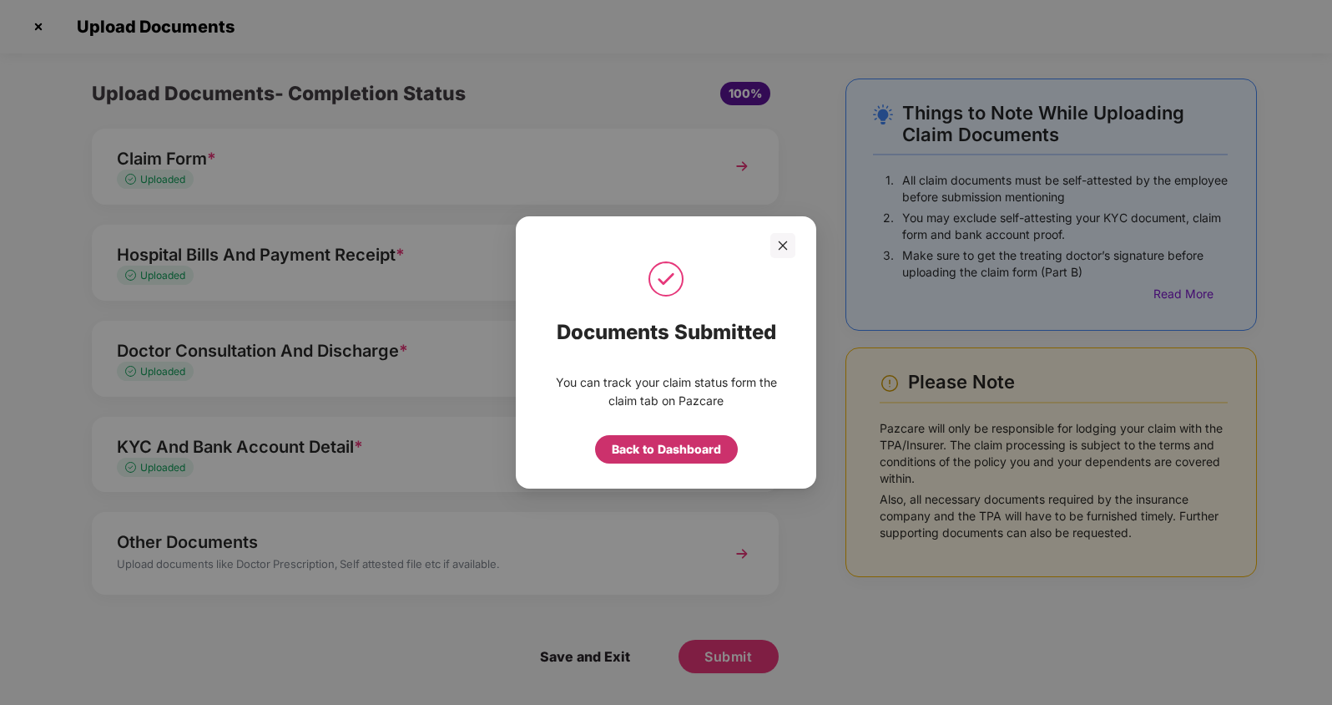
click at [644, 442] on div "Back to Dashboard" at bounding box center [666, 449] width 109 height 18
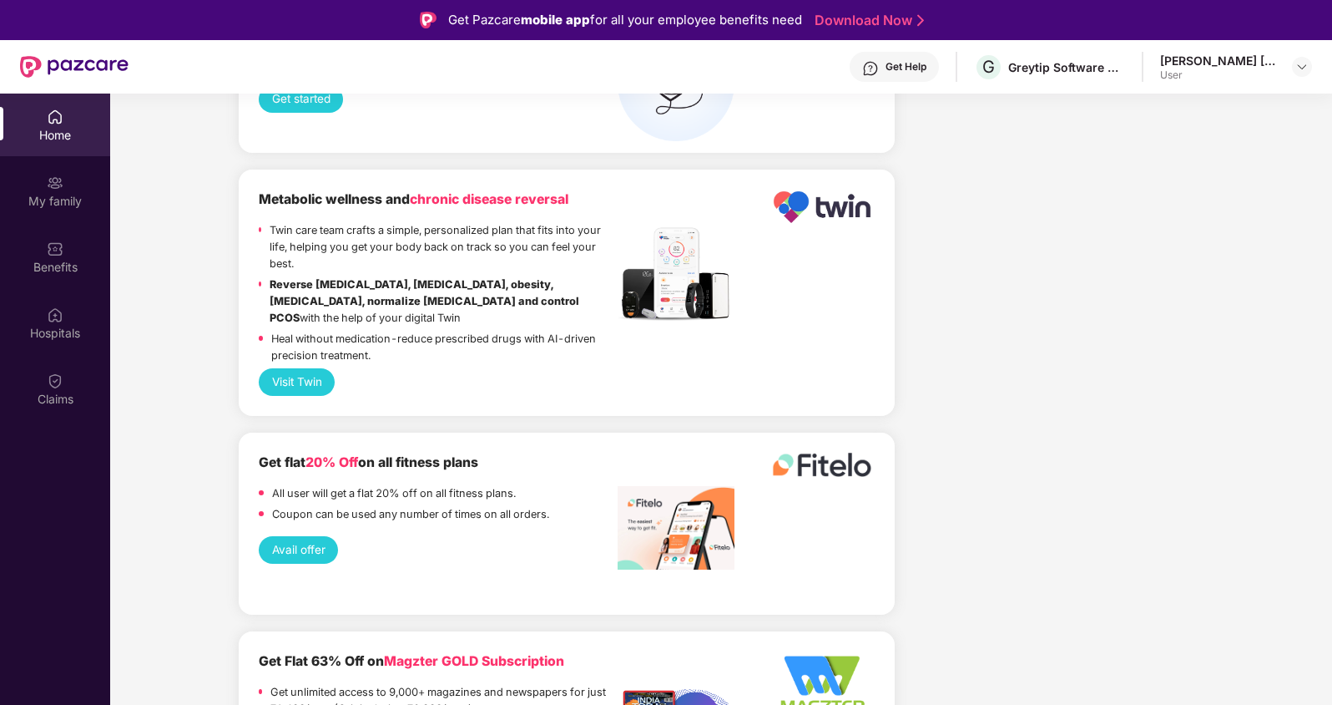
scroll to position [3013, 0]
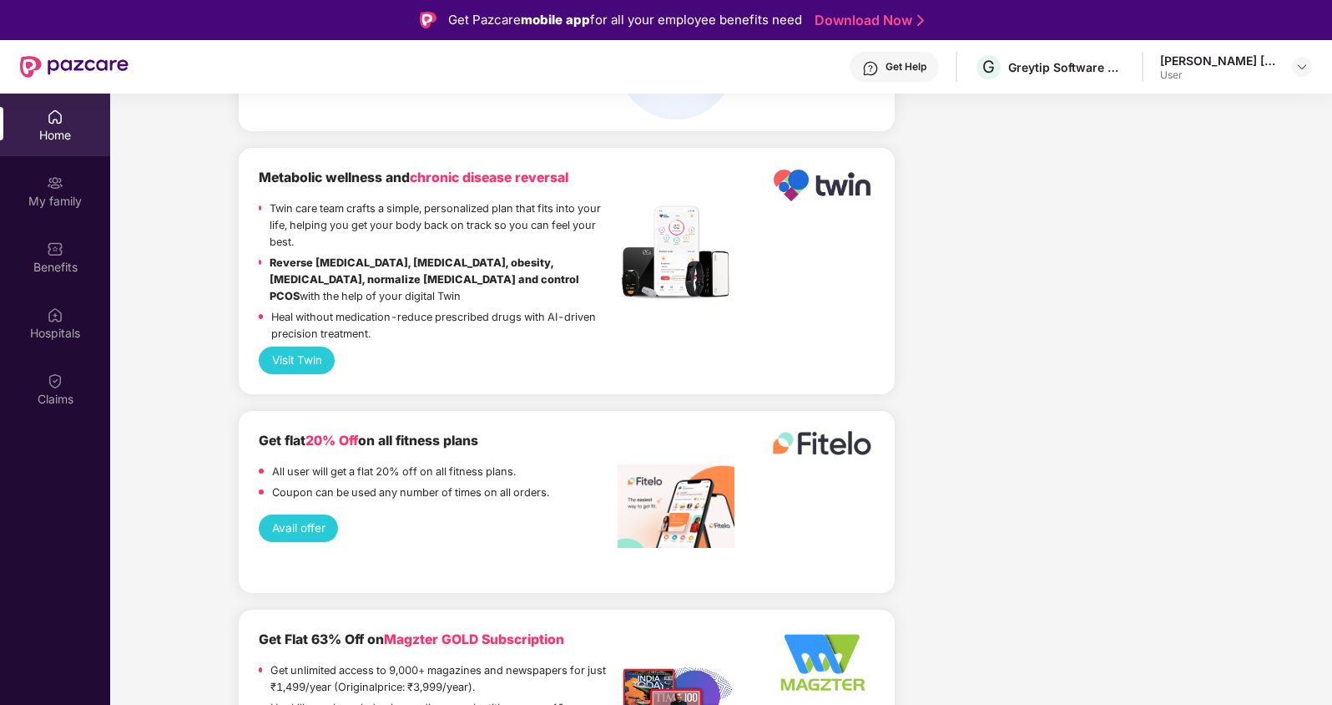
click at [303, 346] on button "Visit Twin" at bounding box center [297, 360] width 76 height 28
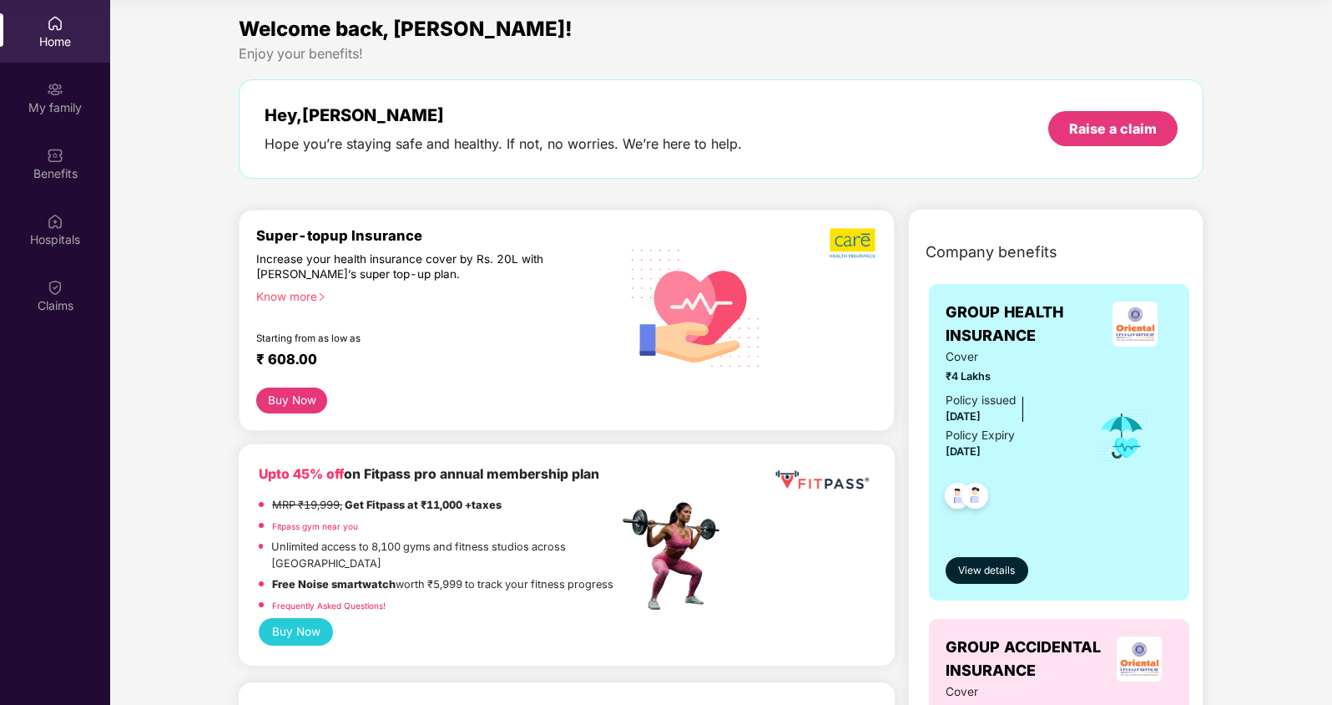
scroll to position [0, 0]
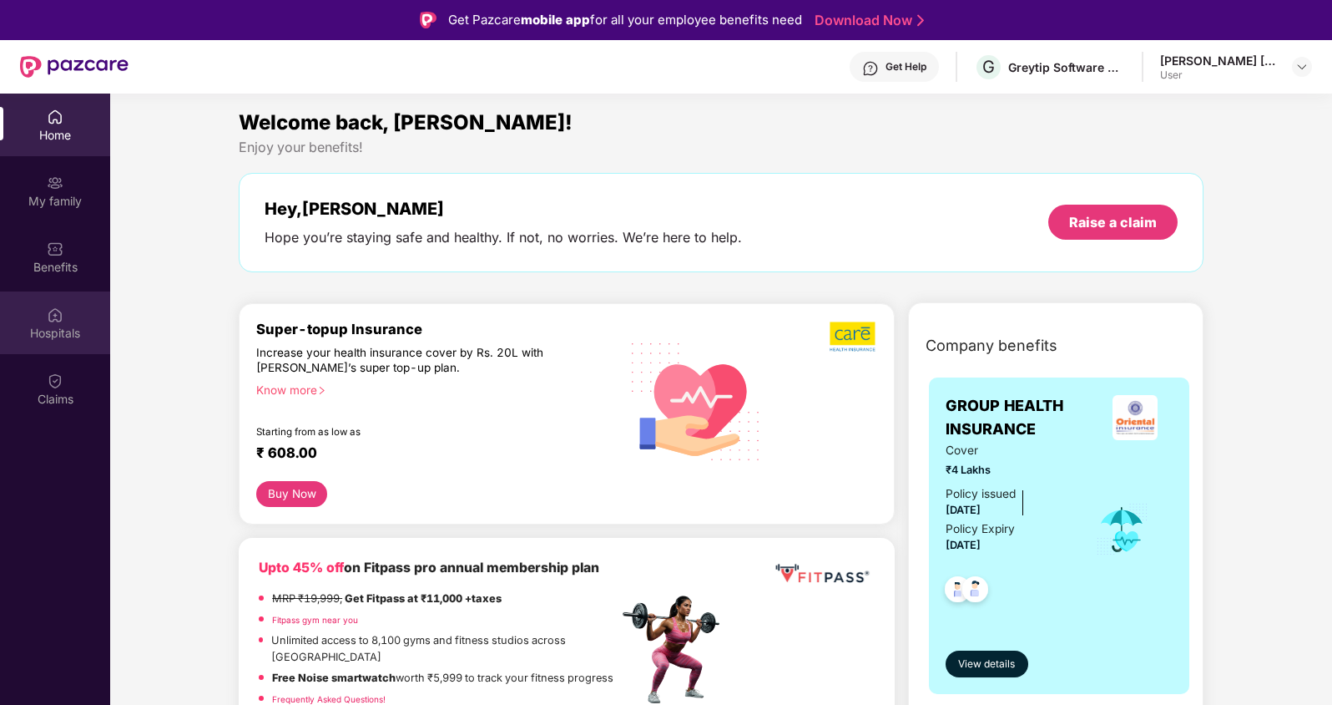
click at [43, 329] on div "Hospitals" at bounding box center [55, 333] width 110 height 17
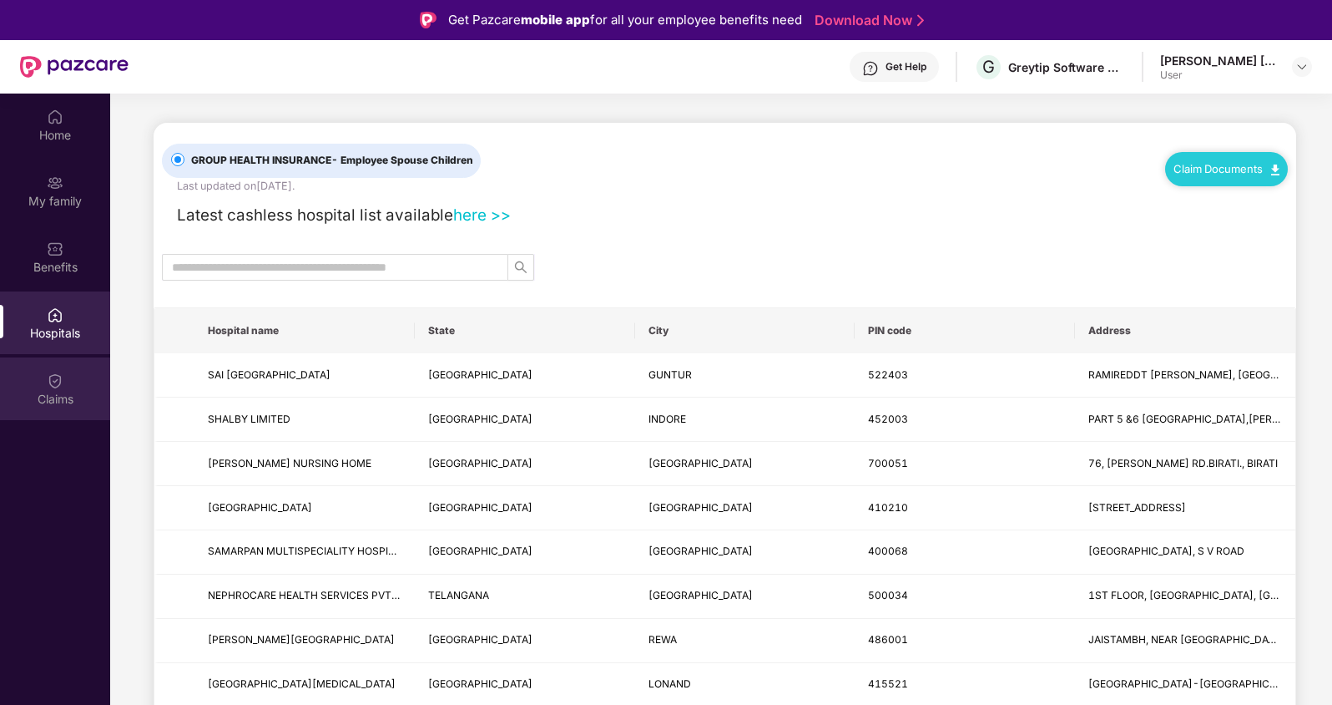
click at [44, 379] on div "Claims" at bounding box center [55, 388] width 110 height 63
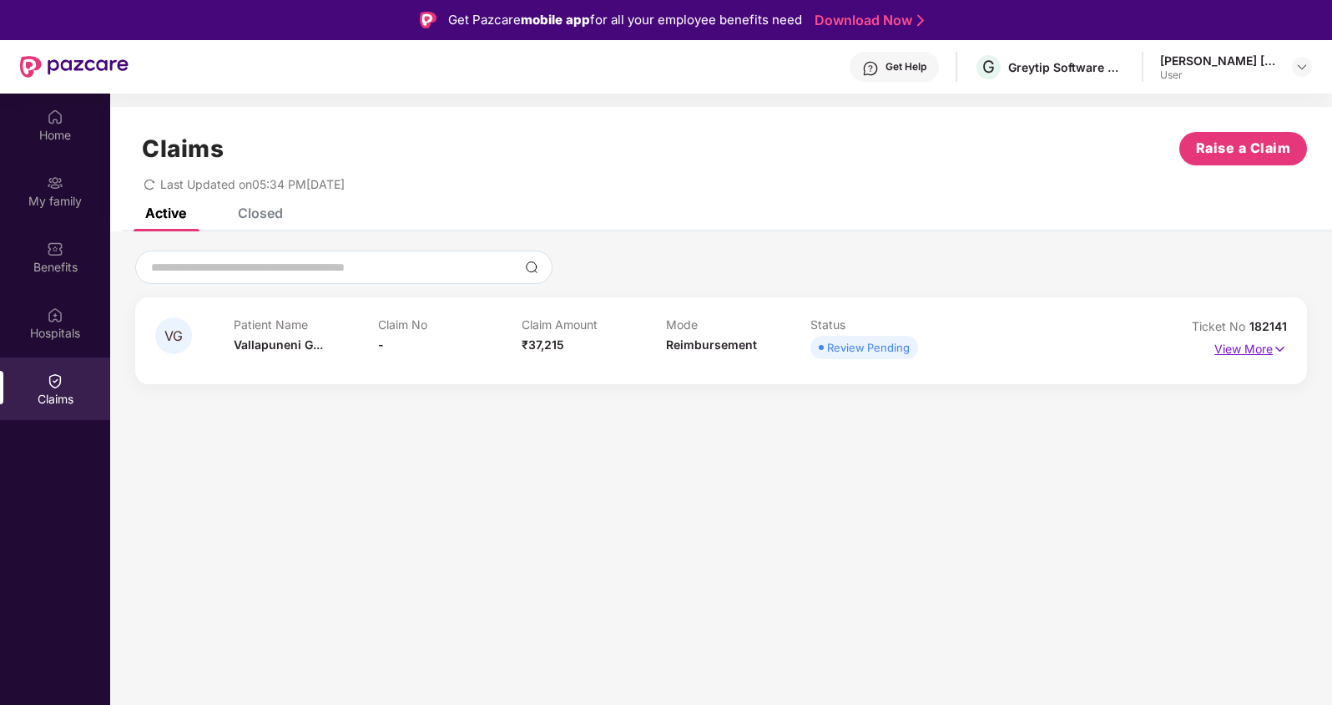
click at [1236, 342] on p "View More" at bounding box center [1251, 347] width 73 height 23
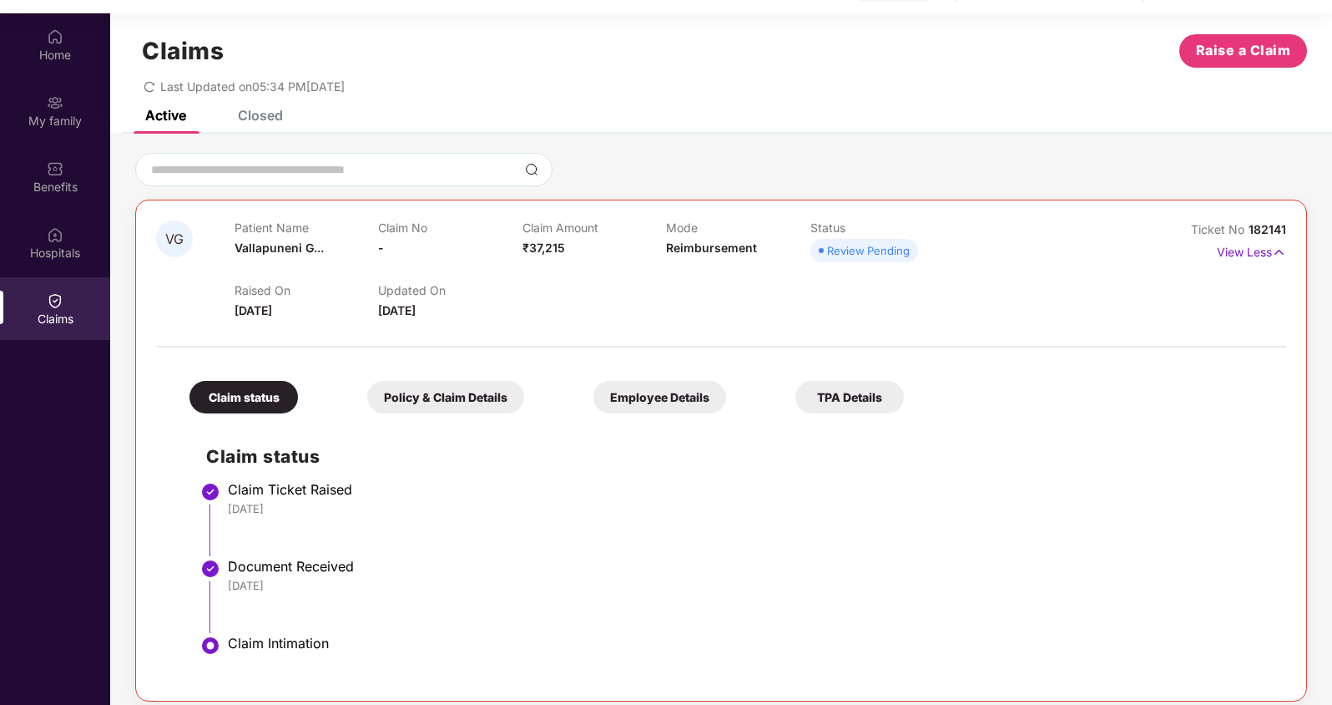
scroll to position [93, 0]
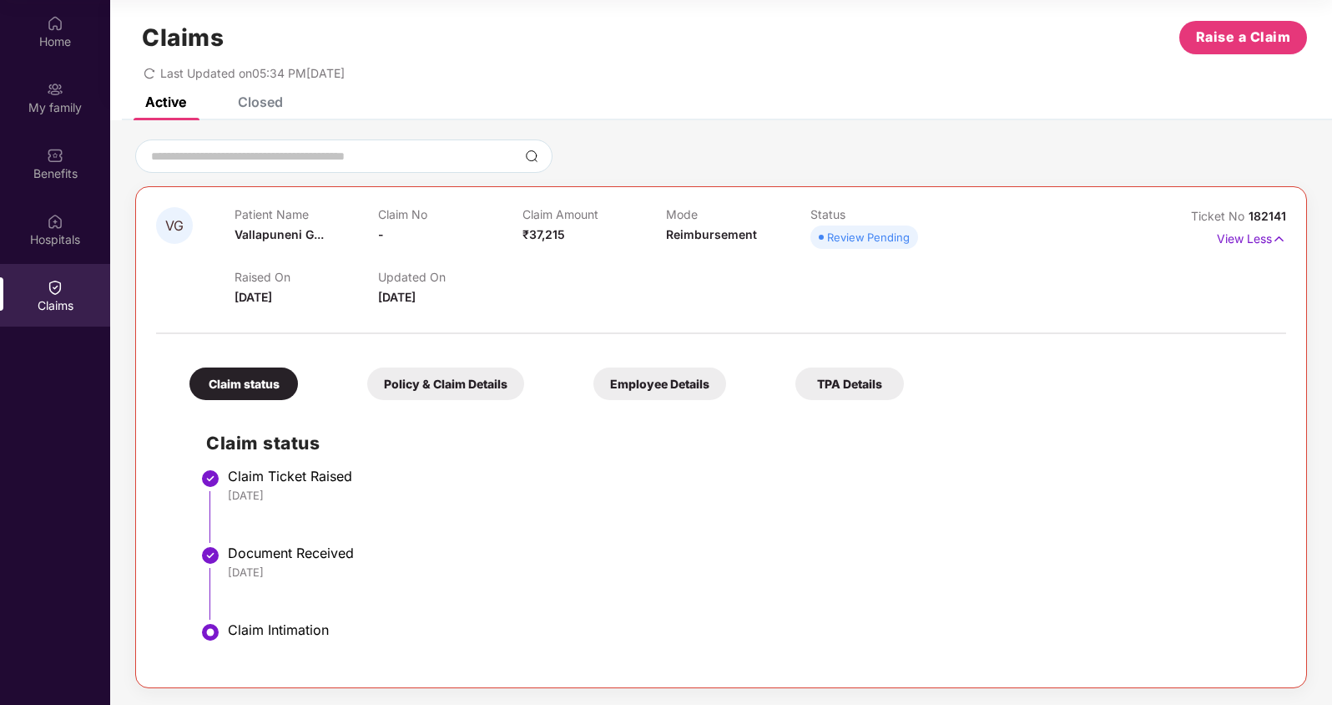
click at [679, 385] on div "Employee Details" at bounding box center [660, 383] width 133 height 33
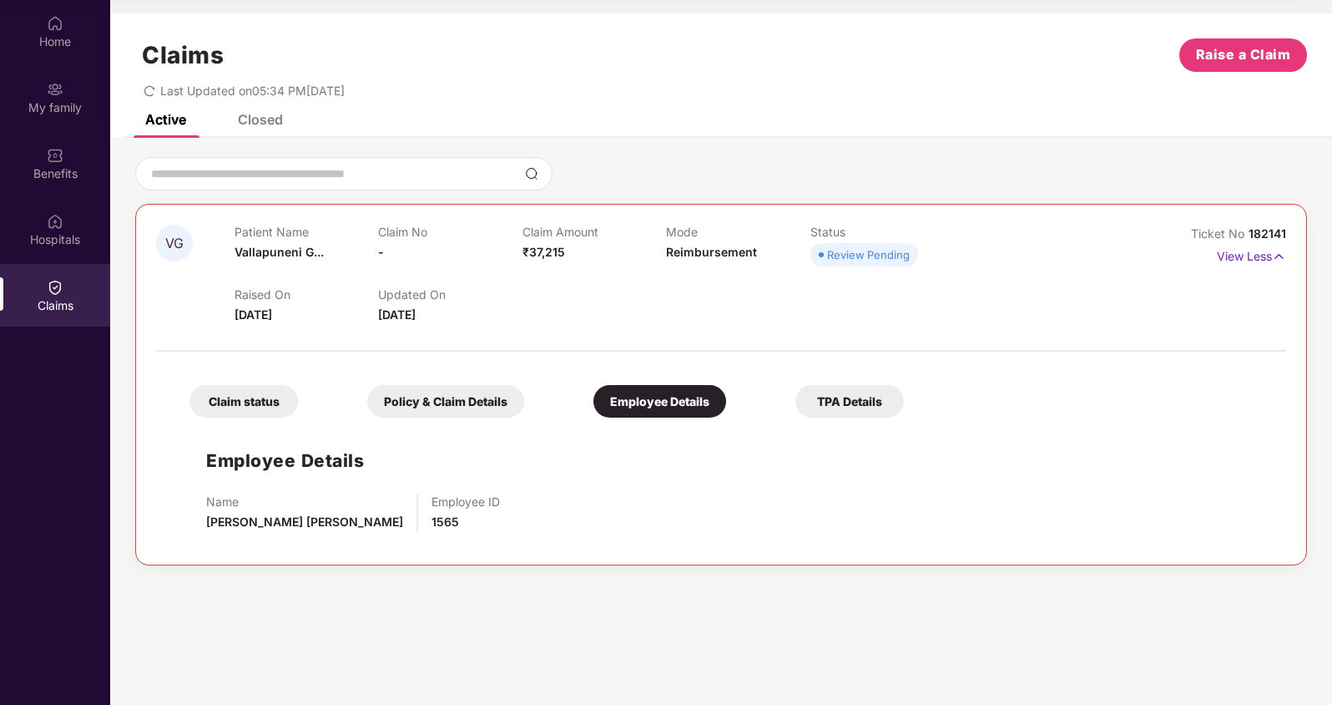
scroll to position [0, 0]
click at [855, 399] on div "TPA Details" at bounding box center [850, 401] width 109 height 33
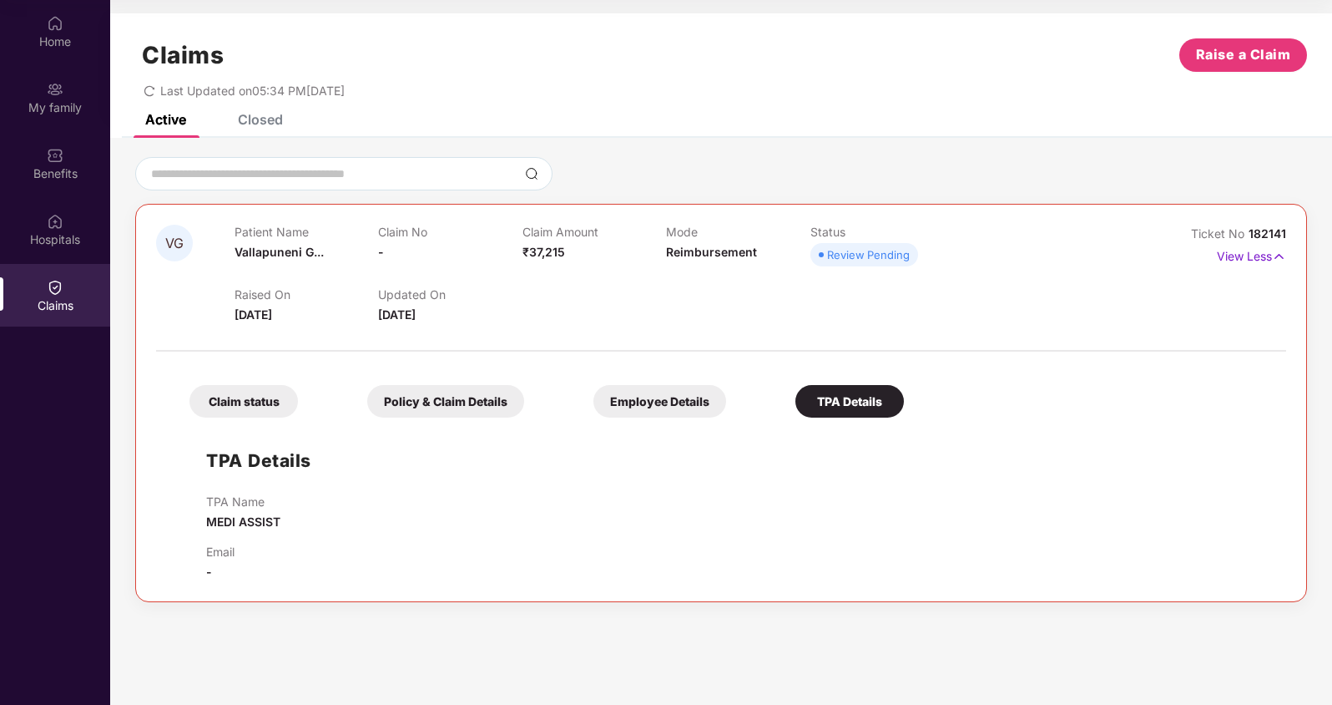
click at [468, 398] on div "Policy & Claim Details" at bounding box center [445, 401] width 157 height 33
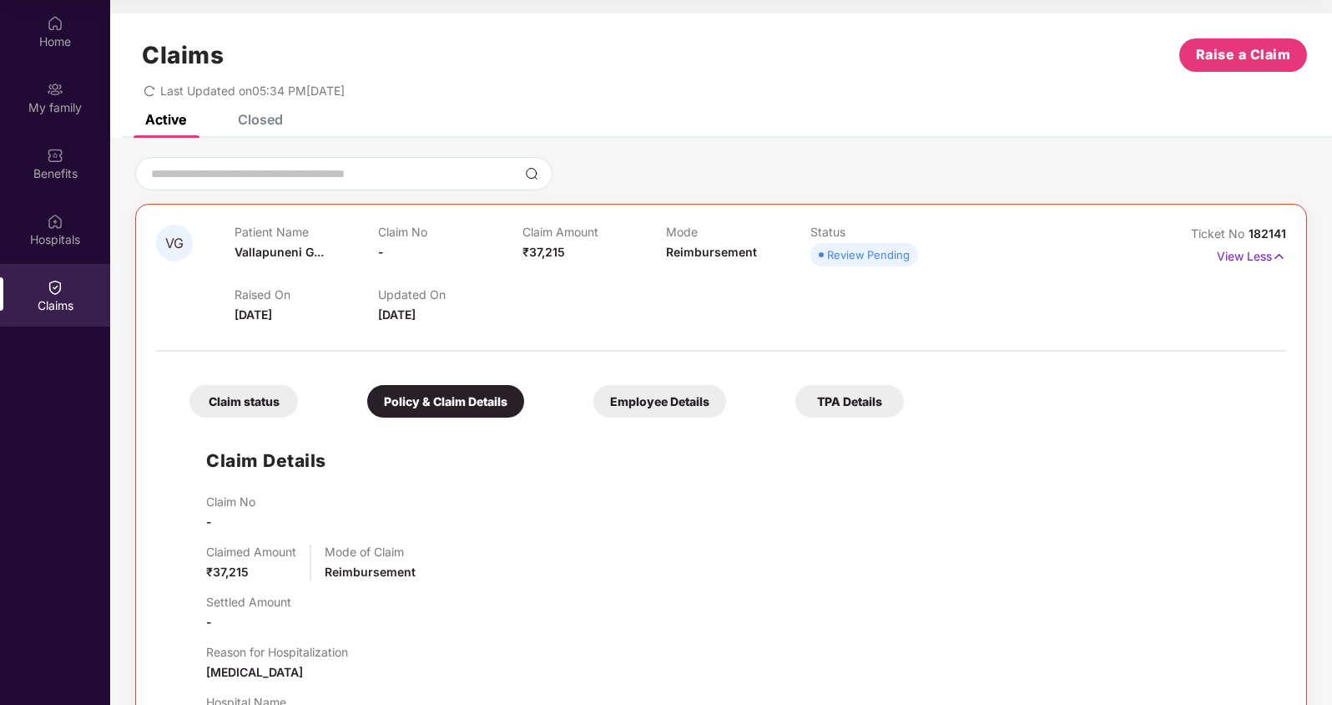
click at [270, 125] on div "Closed" at bounding box center [260, 119] width 45 height 17
